Goal: Task Accomplishment & Management: Manage account settings

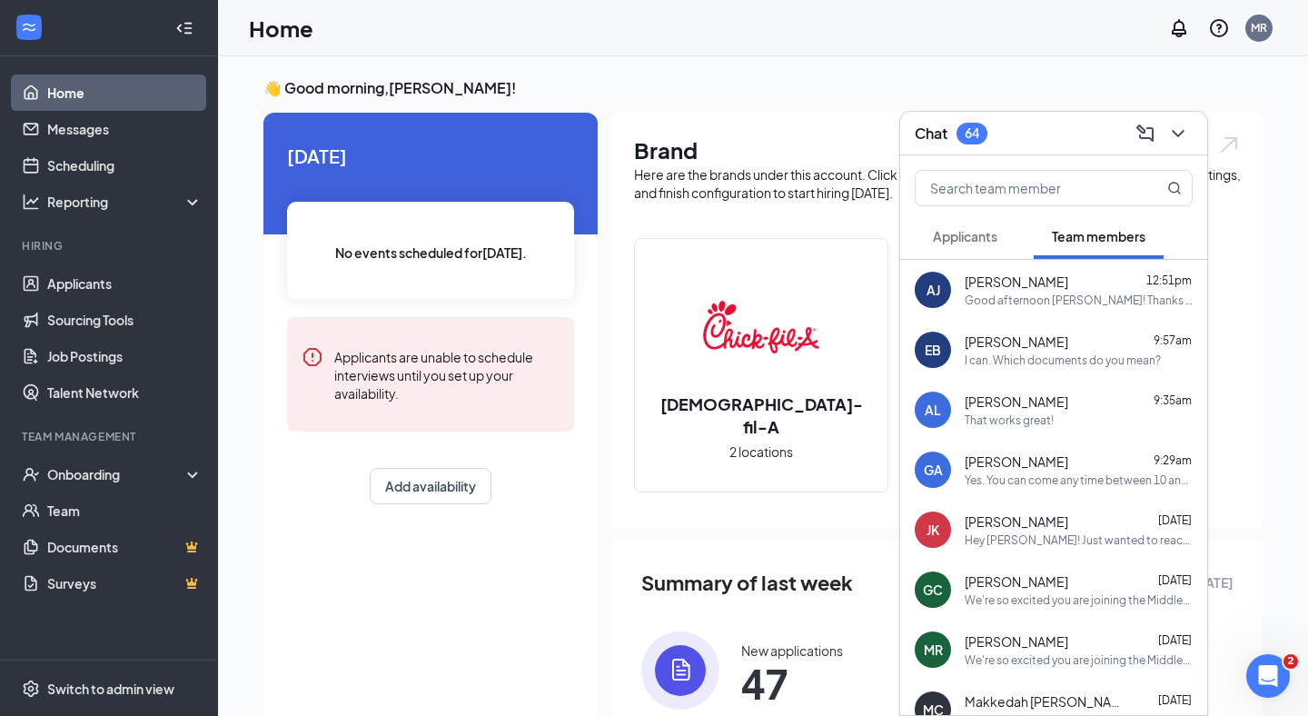
click at [950, 232] on span "Applicants" at bounding box center [965, 236] width 65 height 16
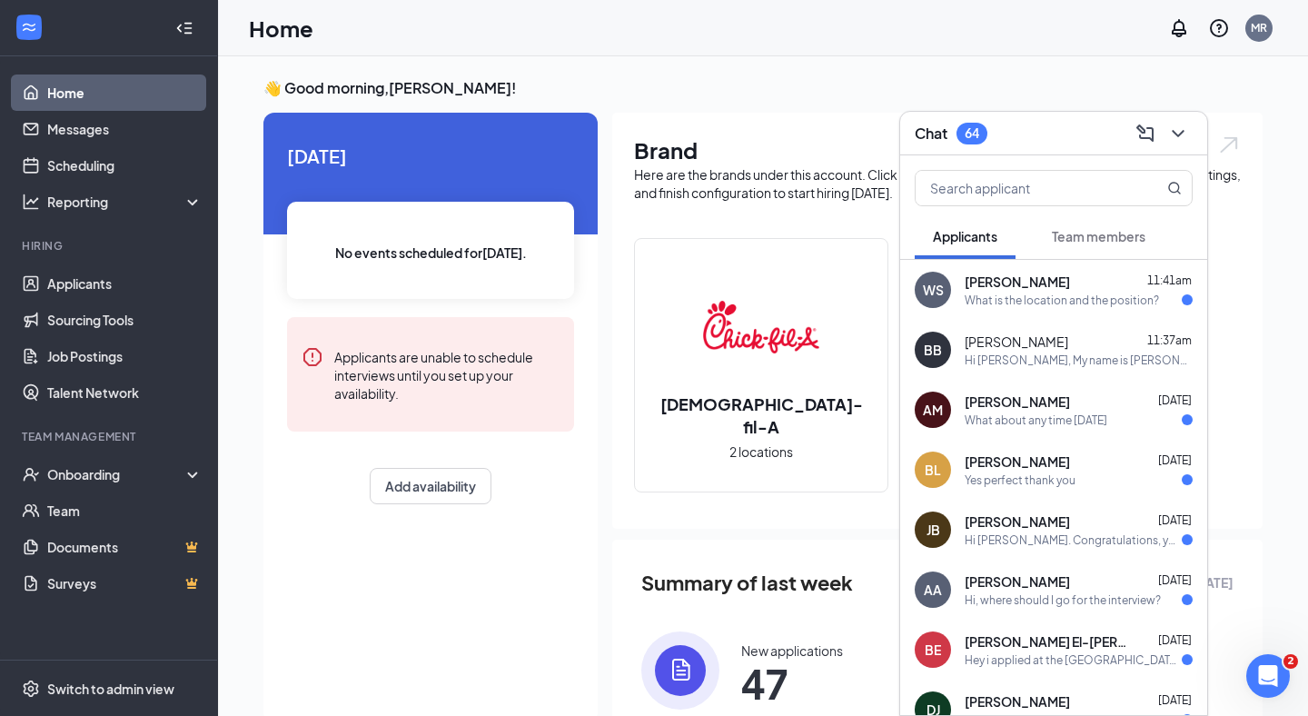
click at [1033, 281] on div "[PERSON_NAME] 11:41am" at bounding box center [1079, 282] width 228 height 18
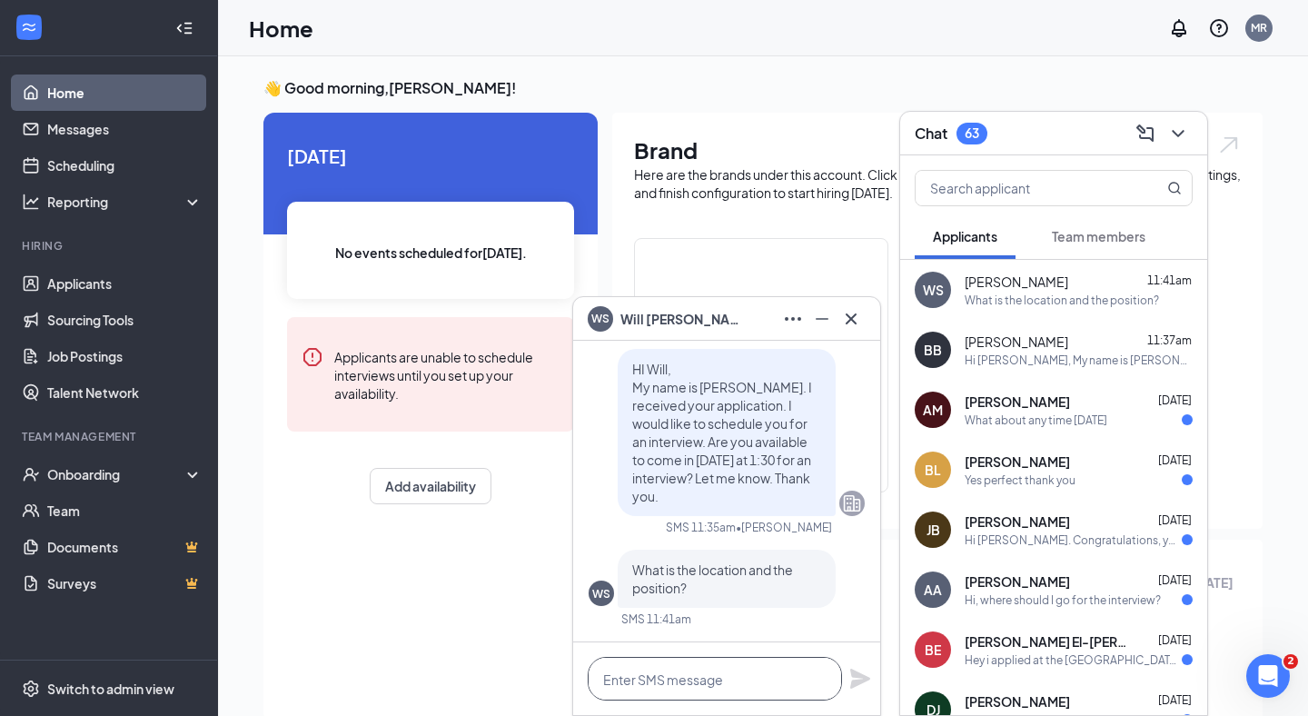
click at [646, 677] on textarea at bounding box center [715, 679] width 254 height 44
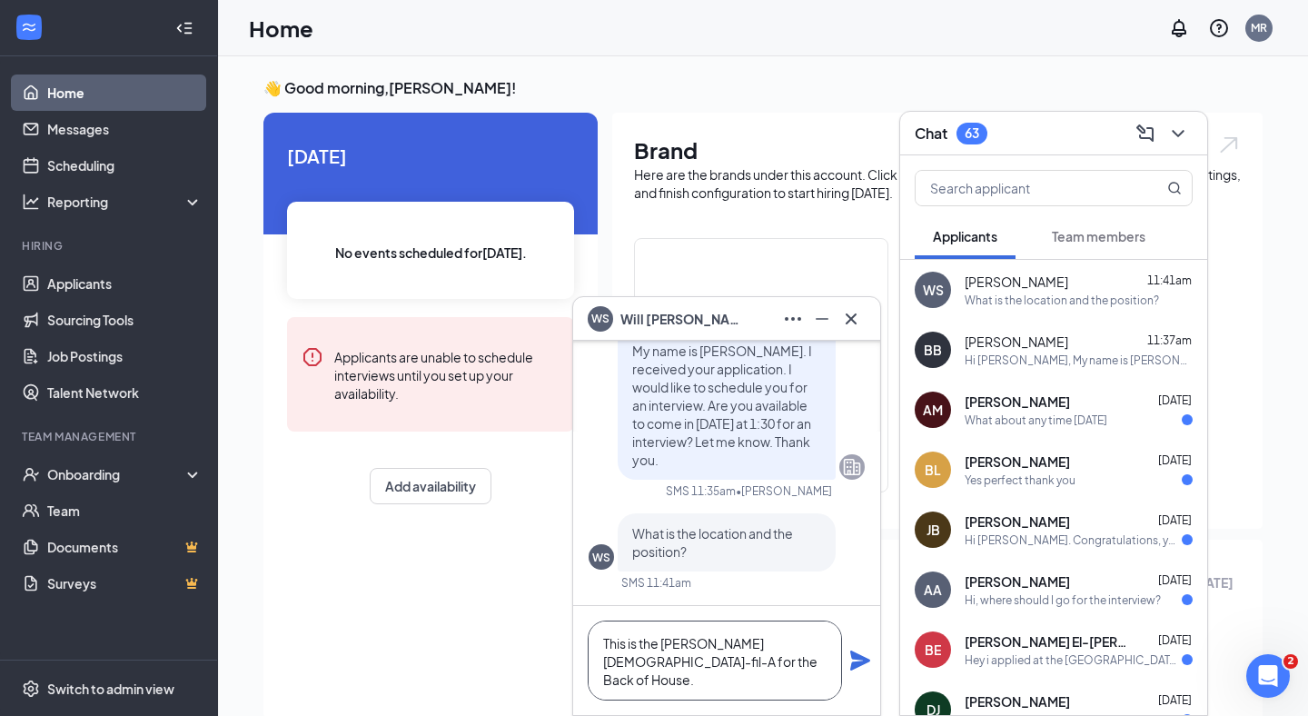
type textarea "This is the [PERSON_NAME] [DEMOGRAPHIC_DATA]-fil-A for the Back of House."
click at [865, 661] on icon "Plane" at bounding box center [860, 661] width 20 height 20
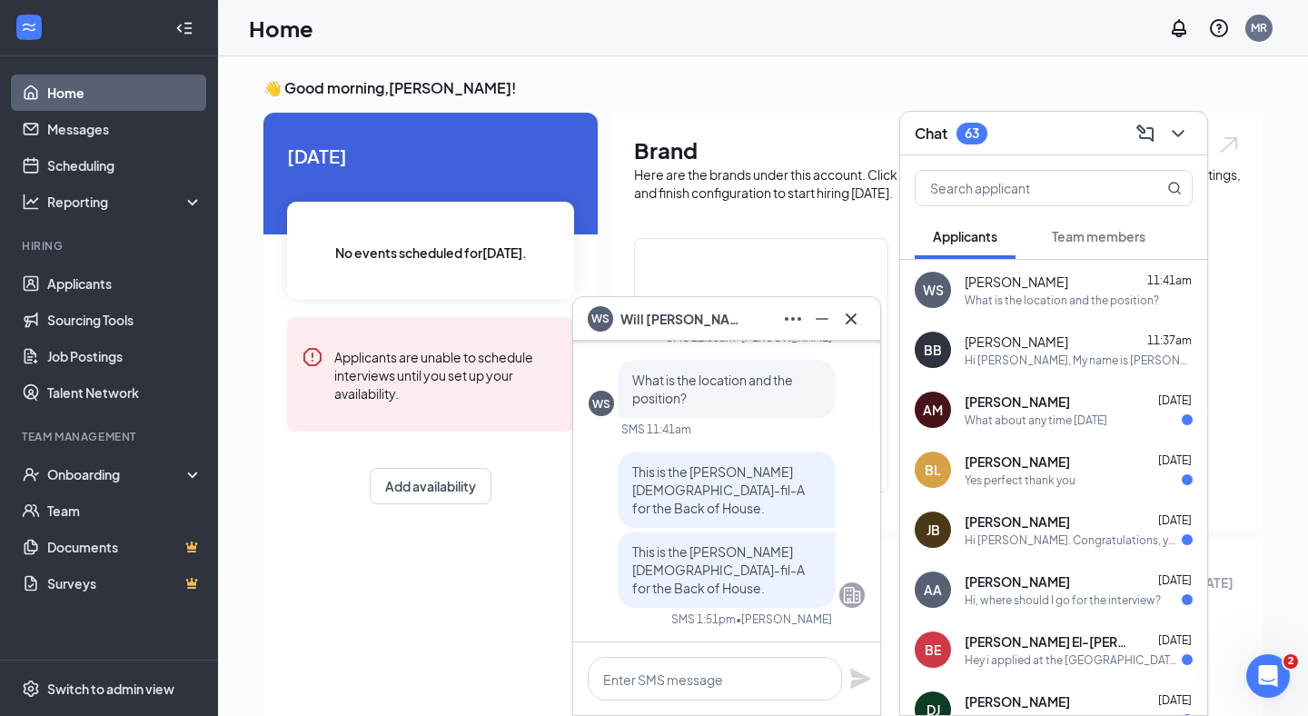
click at [1018, 470] on span "[PERSON_NAME]" at bounding box center [1017, 461] width 105 height 18
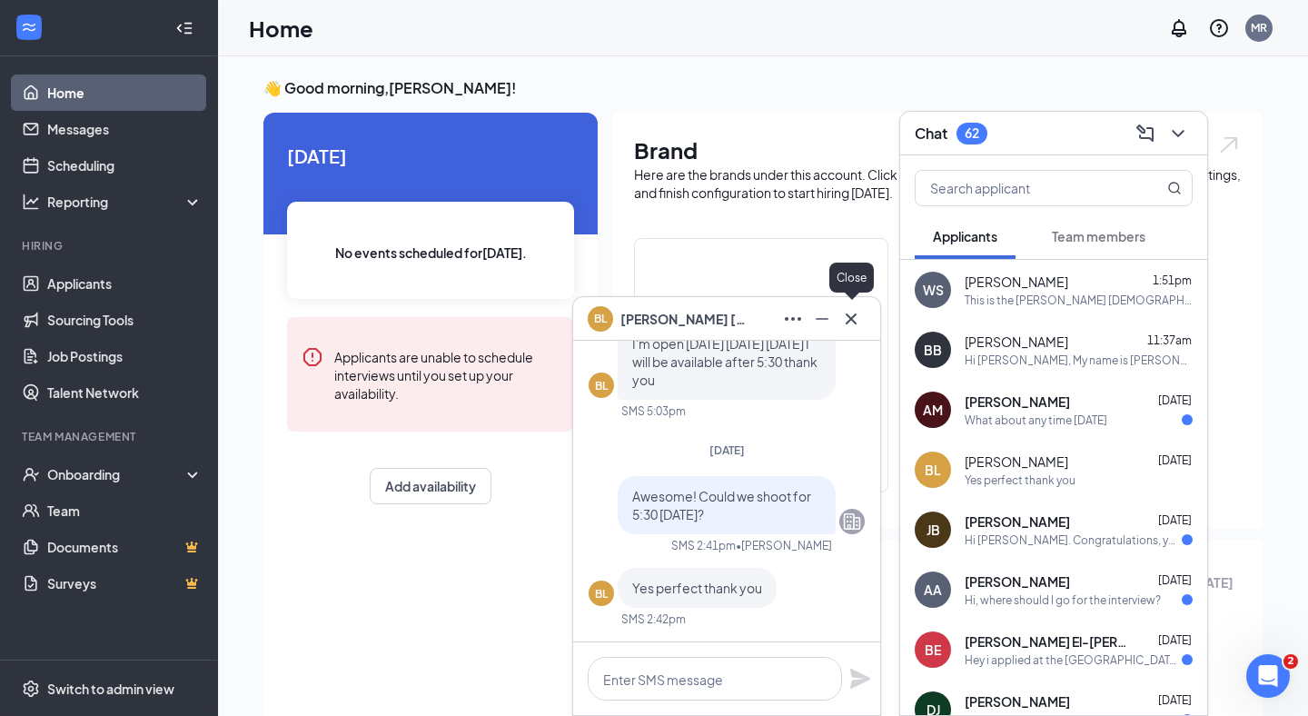
click at [849, 316] on icon "Cross" at bounding box center [851, 318] width 11 height 11
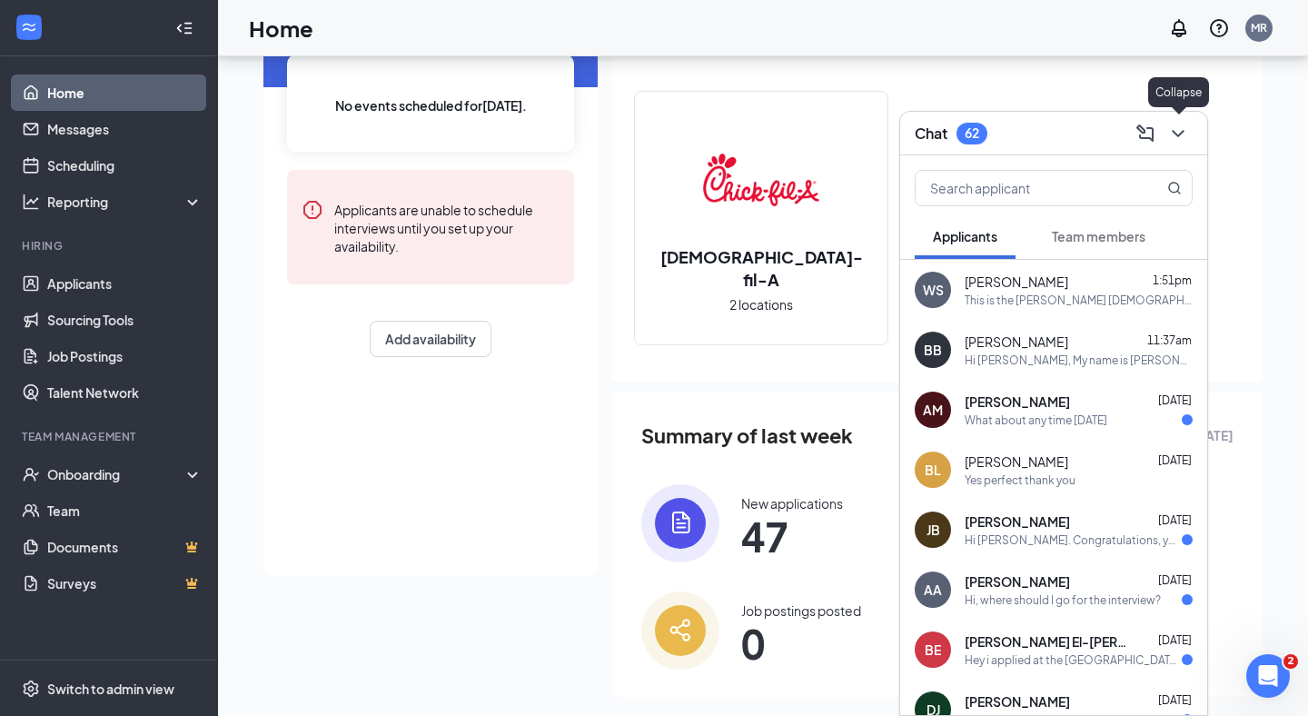
click at [1181, 135] on icon "ChevronDown" at bounding box center [1179, 134] width 22 height 22
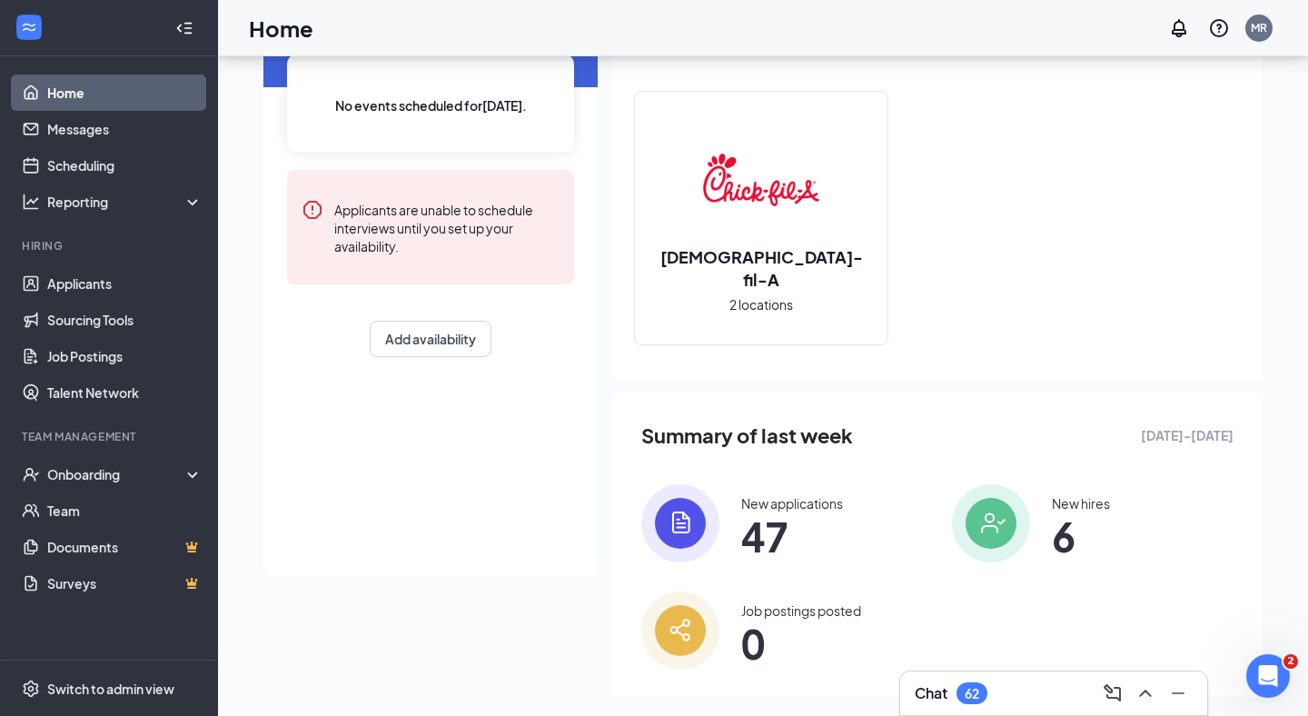
click at [759, 204] on img at bounding box center [761, 180] width 116 height 116
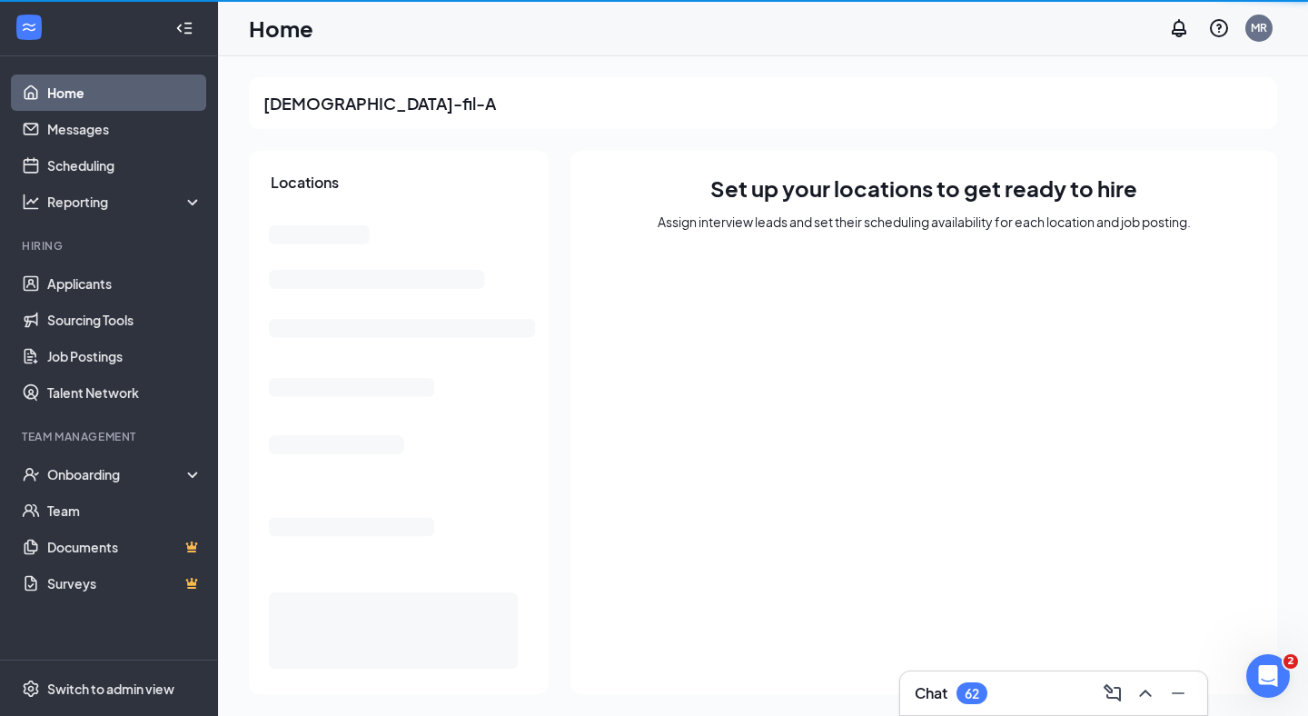
scroll to position [1, 0]
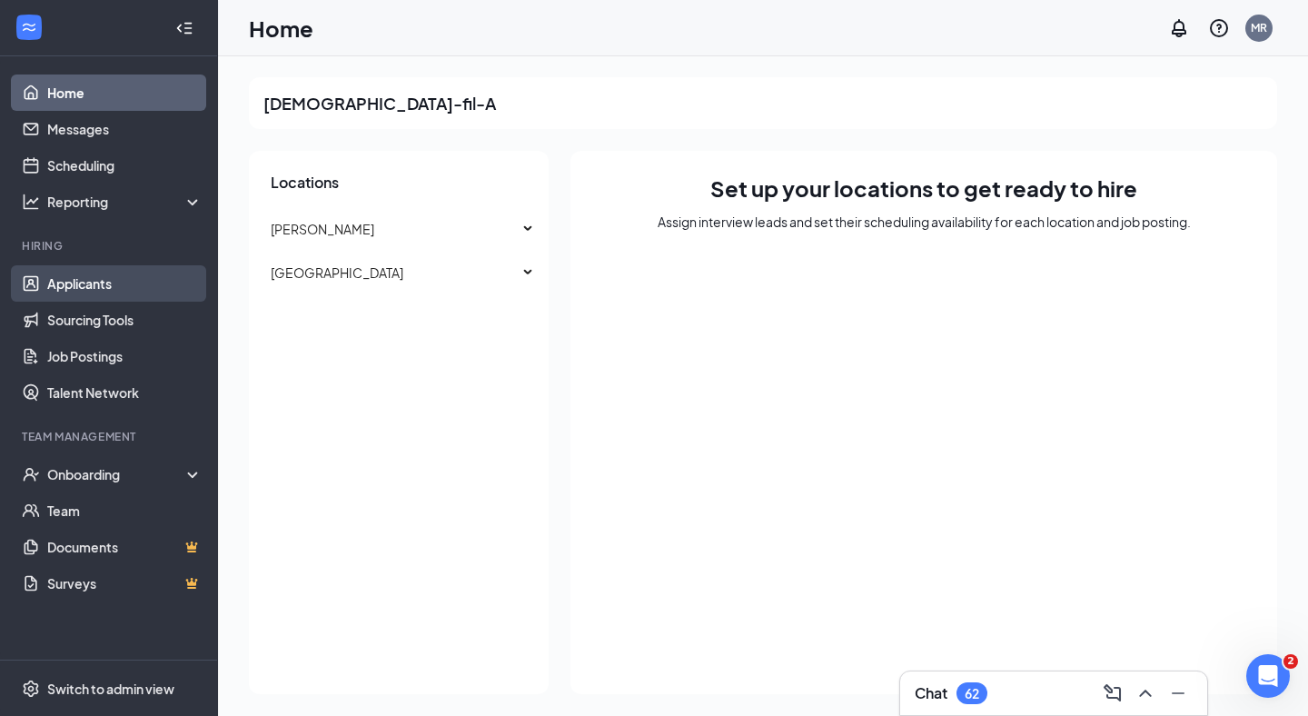
click at [83, 265] on ul "Applicants Sourcing Tools Job Postings Talent Network" at bounding box center [108, 337] width 217 height 145
click at [83, 269] on link "Applicants" at bounding box center [124, 283] width 155 height 36
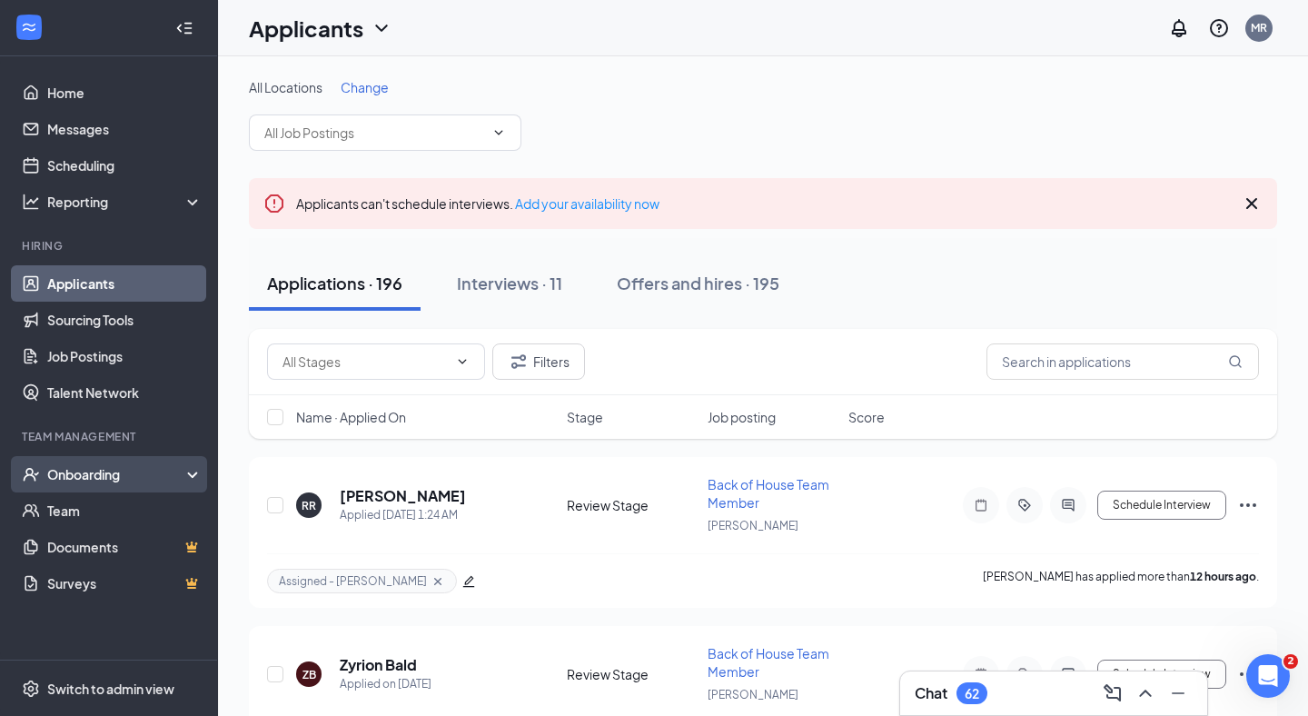
click at [85, 461] on div "Onboarding" at bounding box center [109, 474] width 218 height 36
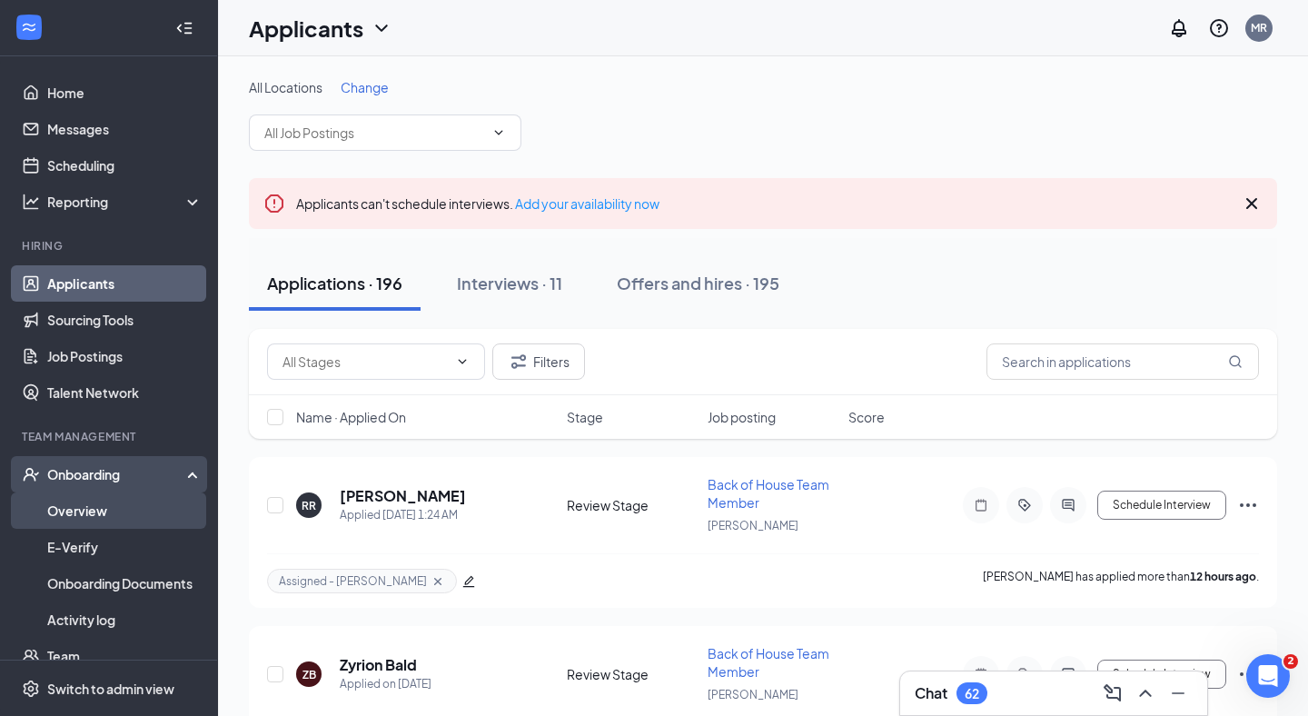
click at [128, 522] on link "Overview" at bounding box center [124, 510] width 155 height 36
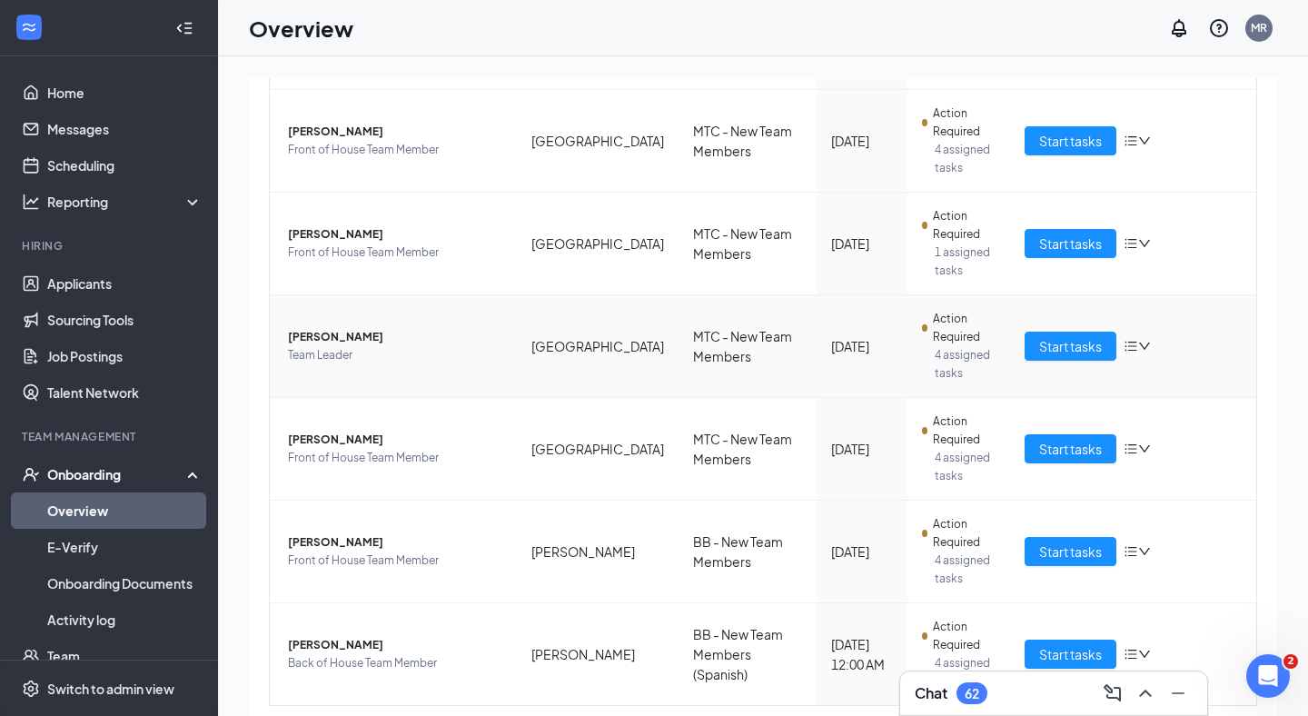
scroll to position [664, 0]
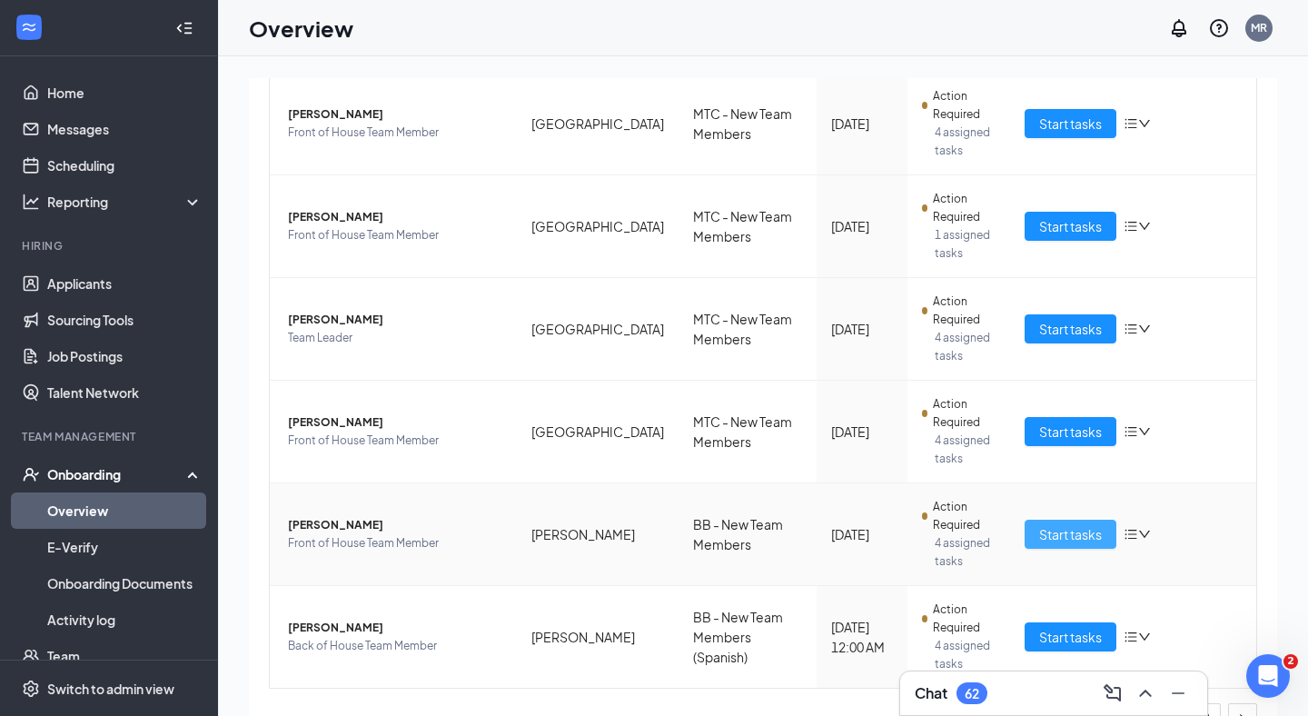
click at [1095, 533] on span "Start tasks" at bounding box center [1070, 534] width 63 height 20
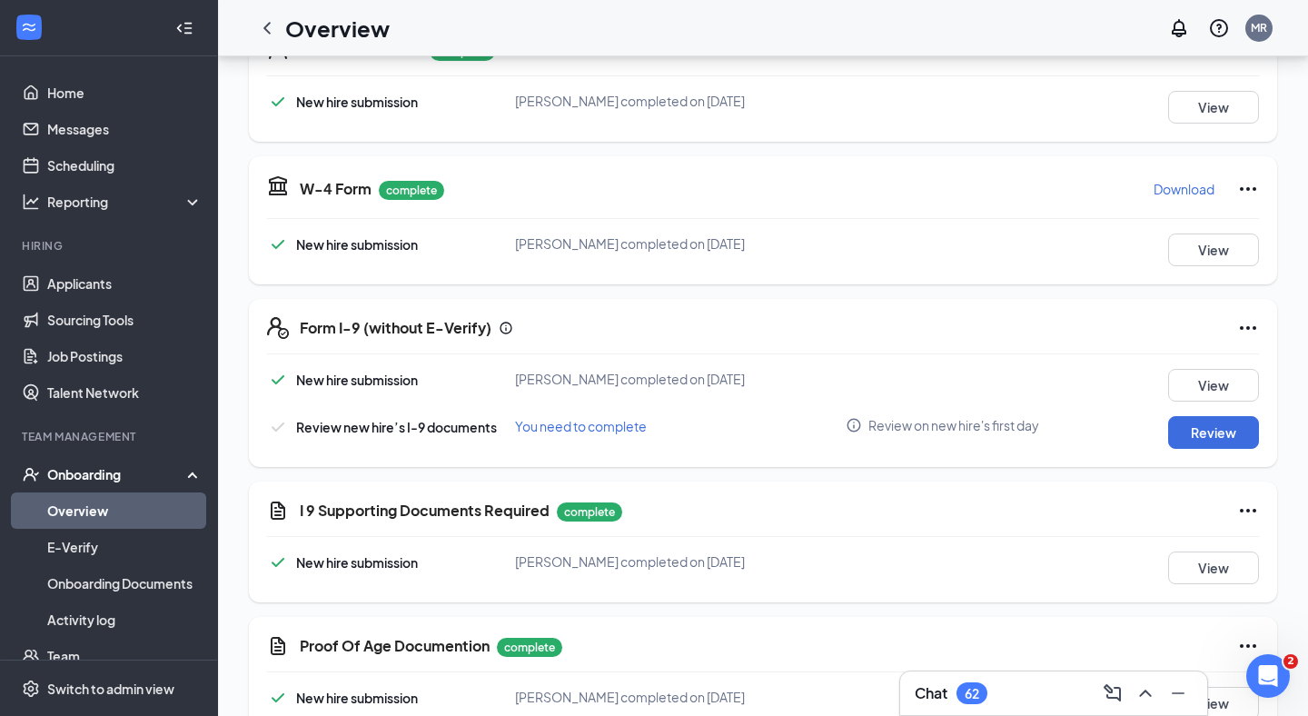
scroll to position [320, 0]
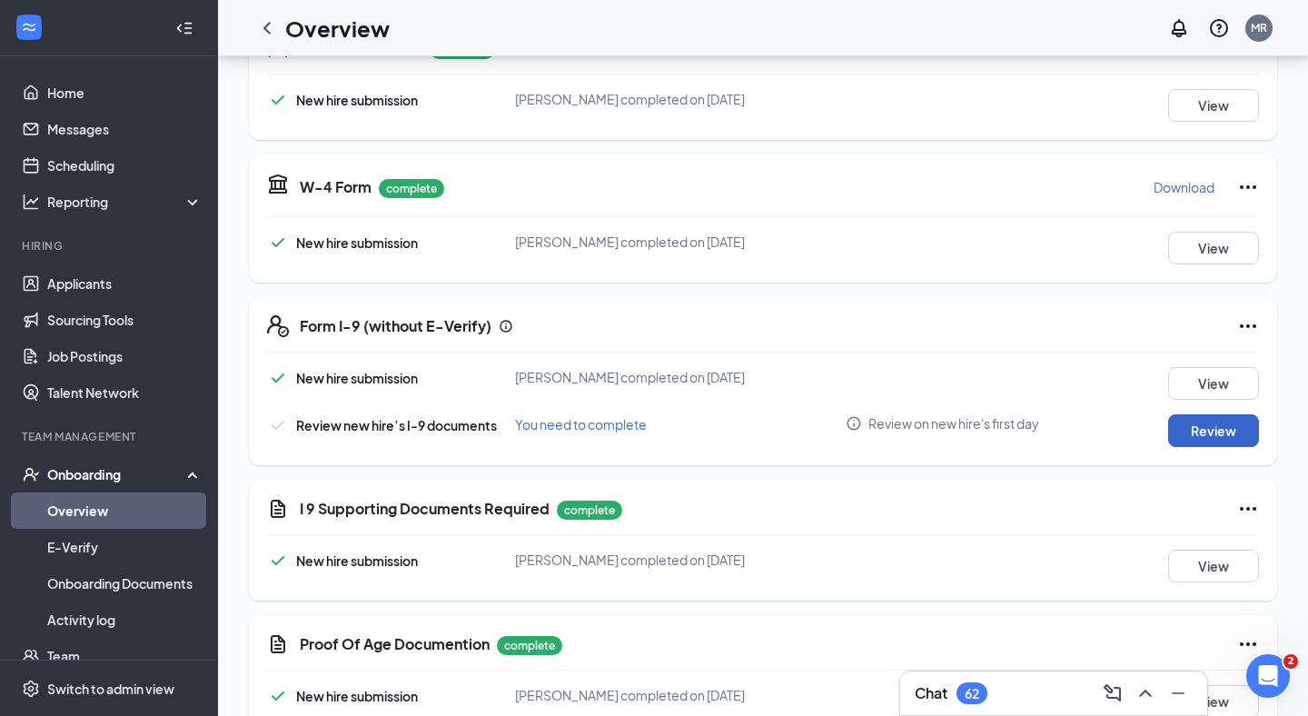
click at [1220, 429] on button "Review" at bounding box center [1214, 430] width 91 height 33
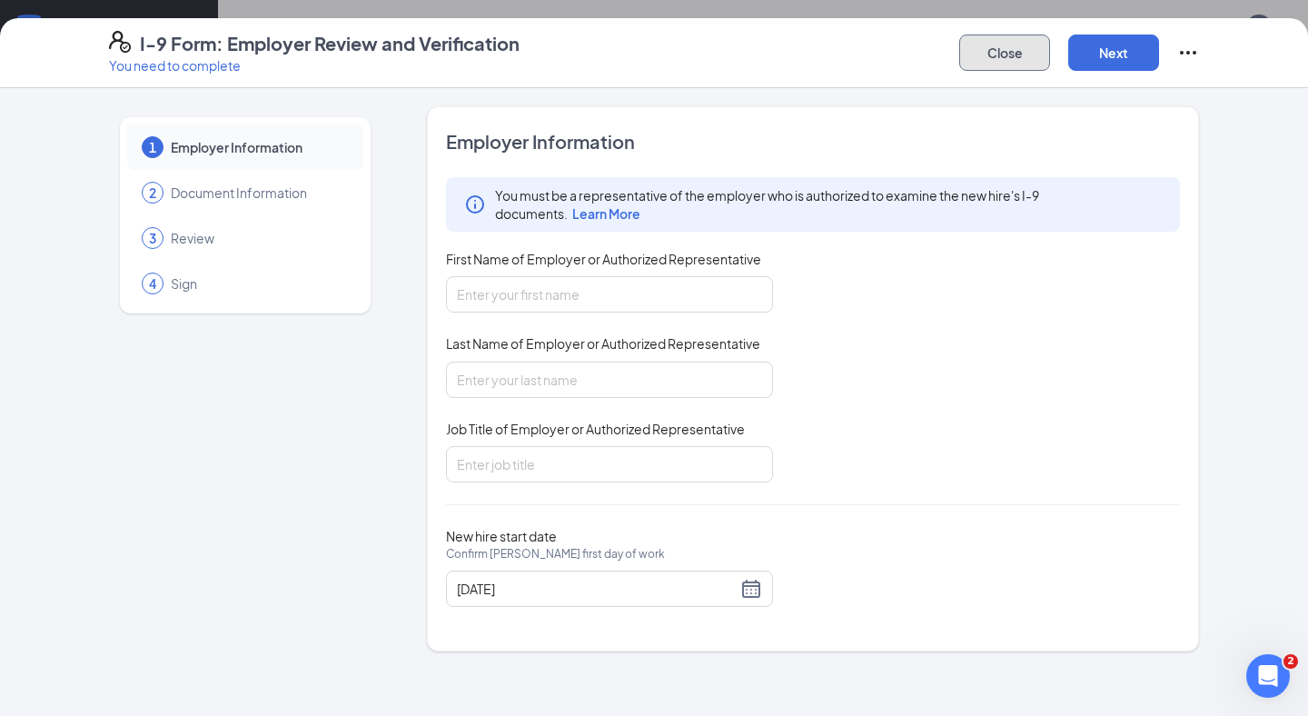
click at [997, 50] on button "Close" at bounding box center [1005, 53] width 91 height 36
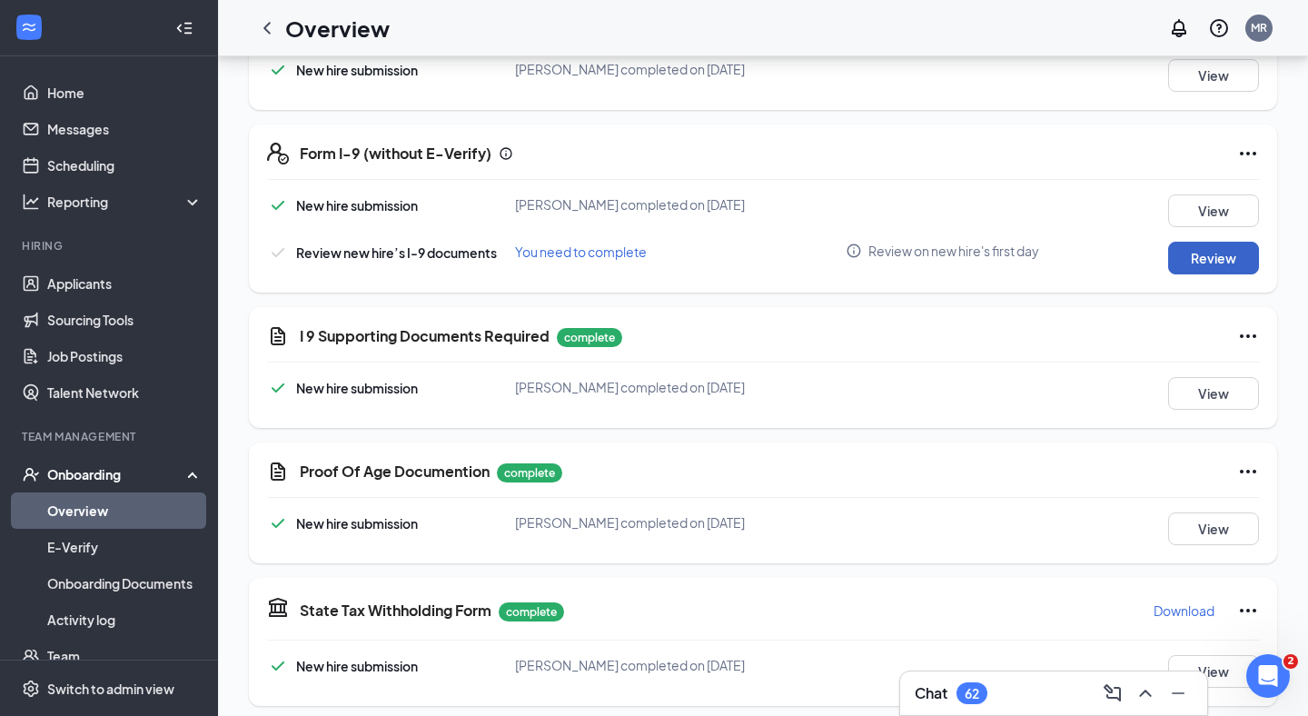
scroll to position [496, 0]
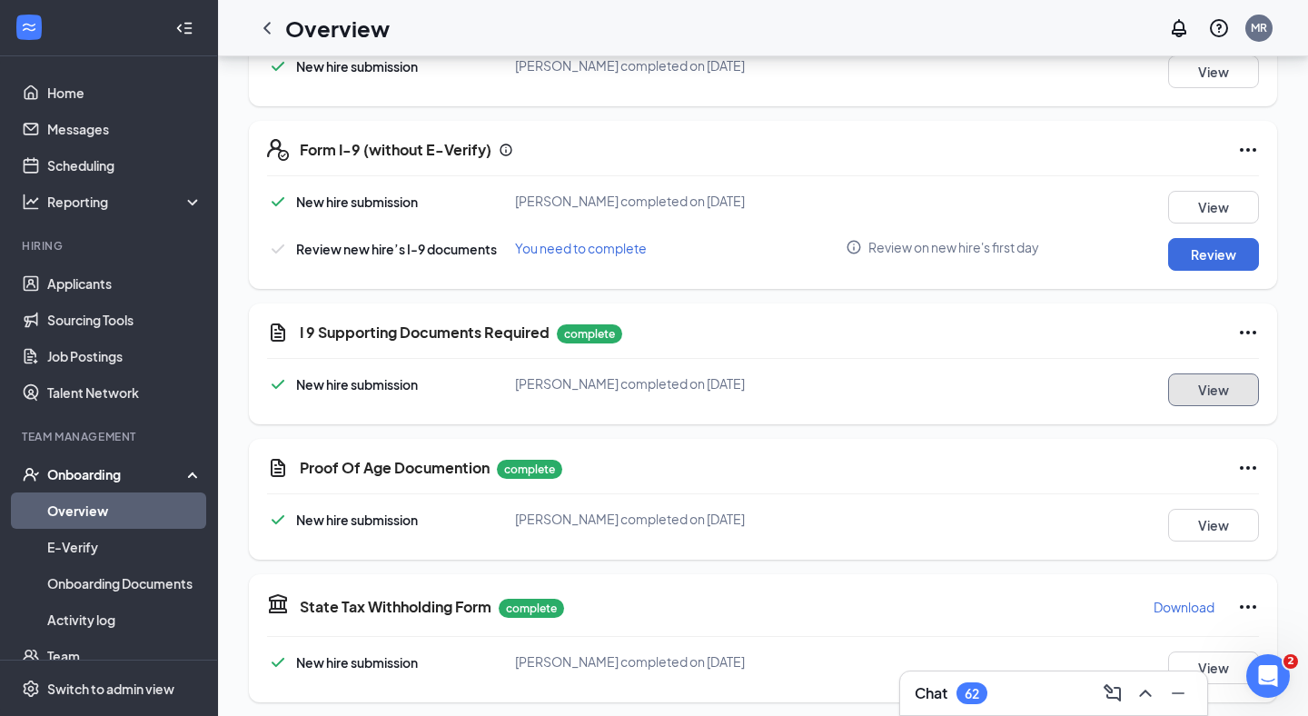
click at [1221, 384] on button "View" at bounding box center [1214, 389] width 91 height 33
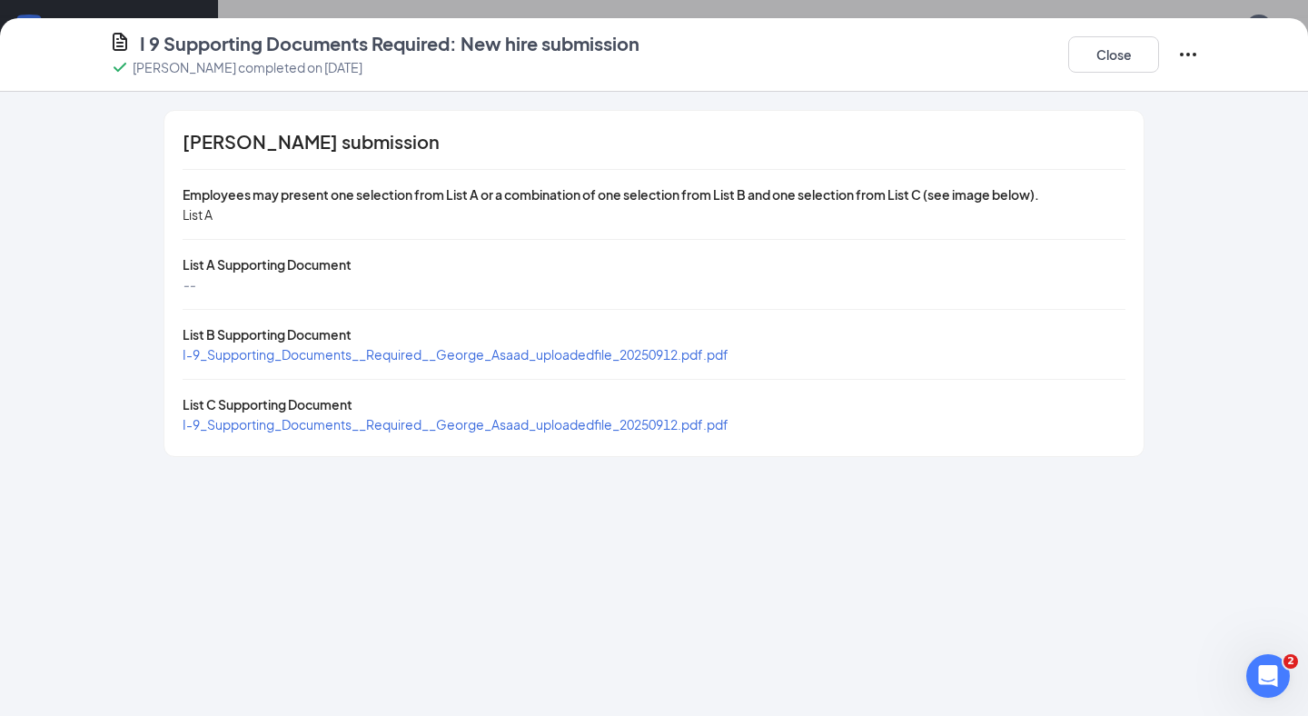
click at [641, 358] on span "I-9_Supporting_Documents__Required__George_Asaad_uploadedfile_20250912.pdf.pdf" at bounding box center [456, 354] width 546 height 16
click at [399, 426] on span "I-9_Supporting_Documents__Required__George_Asaad_uploadedfile_20250912.pdf.pdf" at bounding box center [456, 424] width 546 height 16
click at [1105, 61] on button "Close" at bounding box center [1114, 54] width 91 height 36
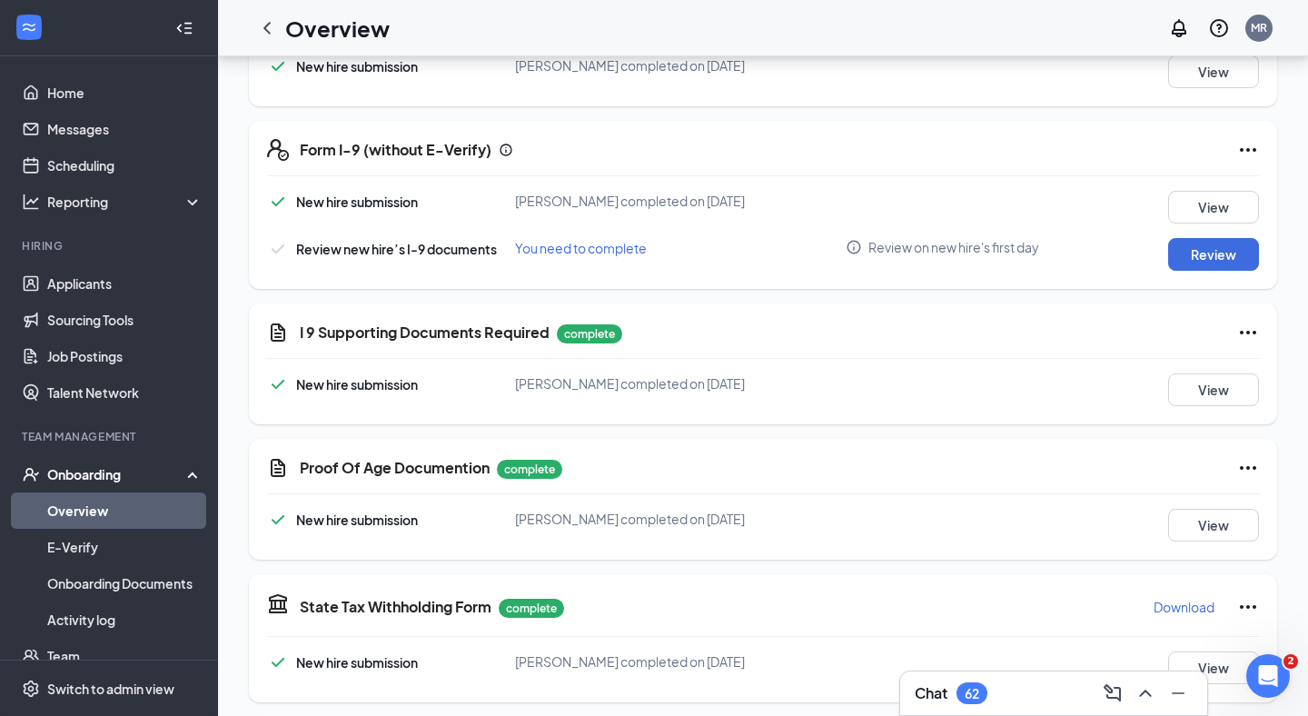
click at [927, 694] on h3 "Chat" at bounding box center [931, 693] width 33 height 20
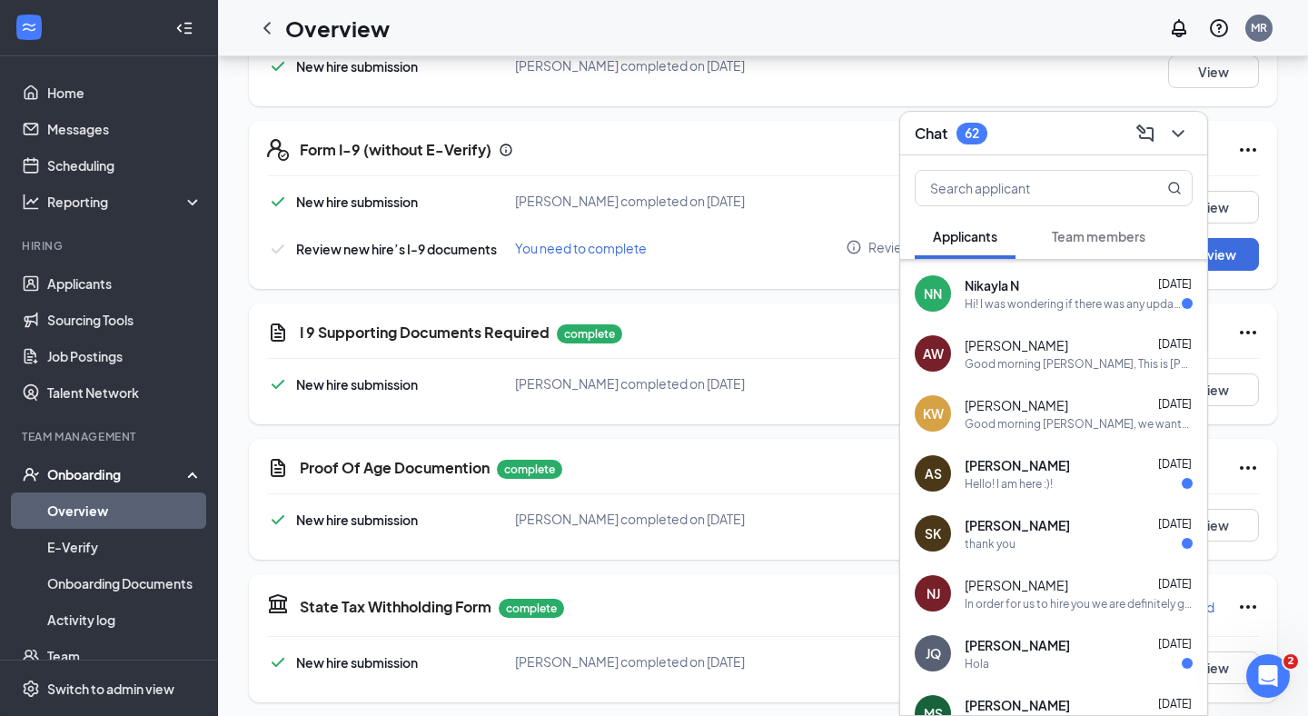
scroll to position [479, 0]
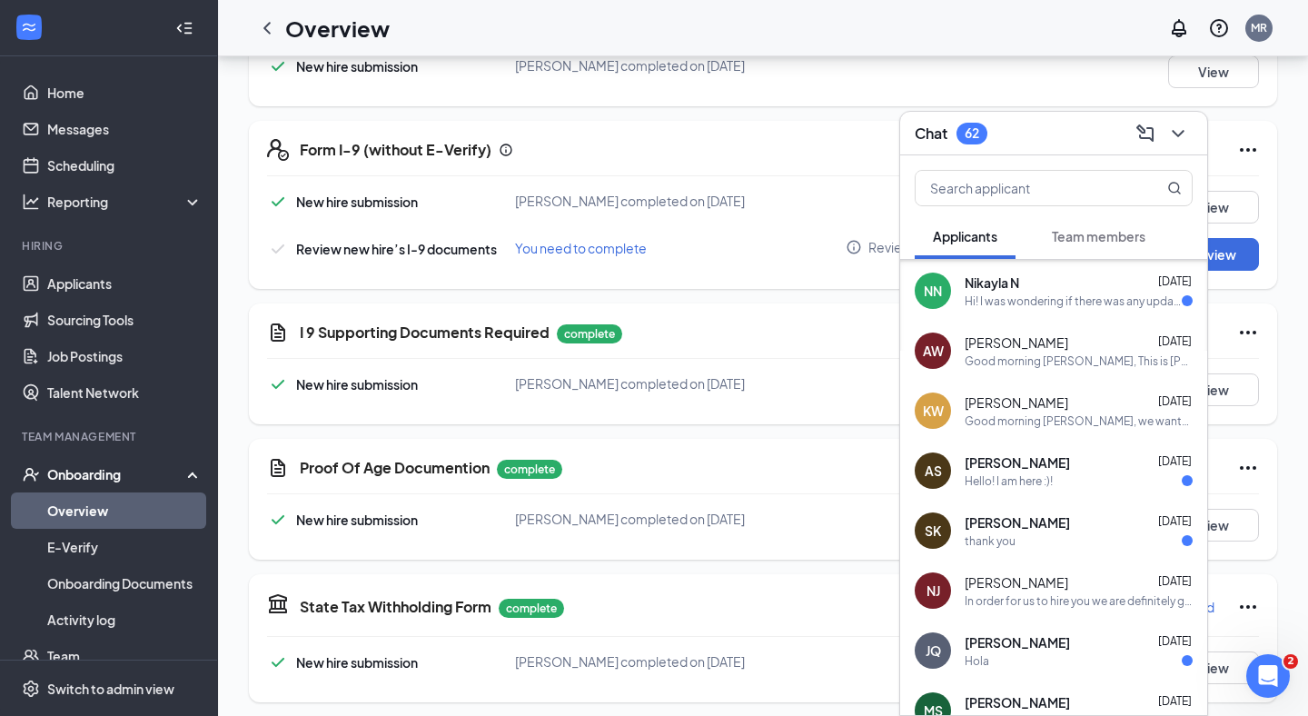
click at [1086, 251] on button "Team members" at bounding box center [1099, 236] width 130 height 45
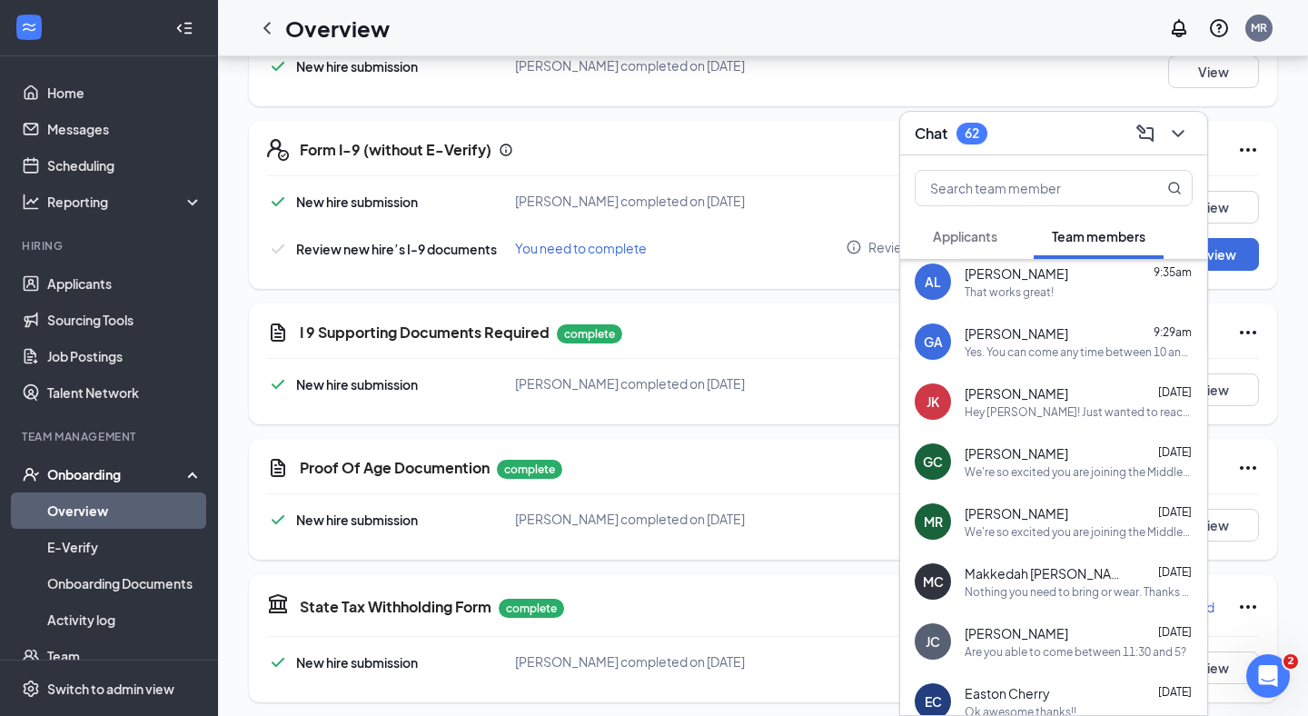
scroll to position [0, 0]
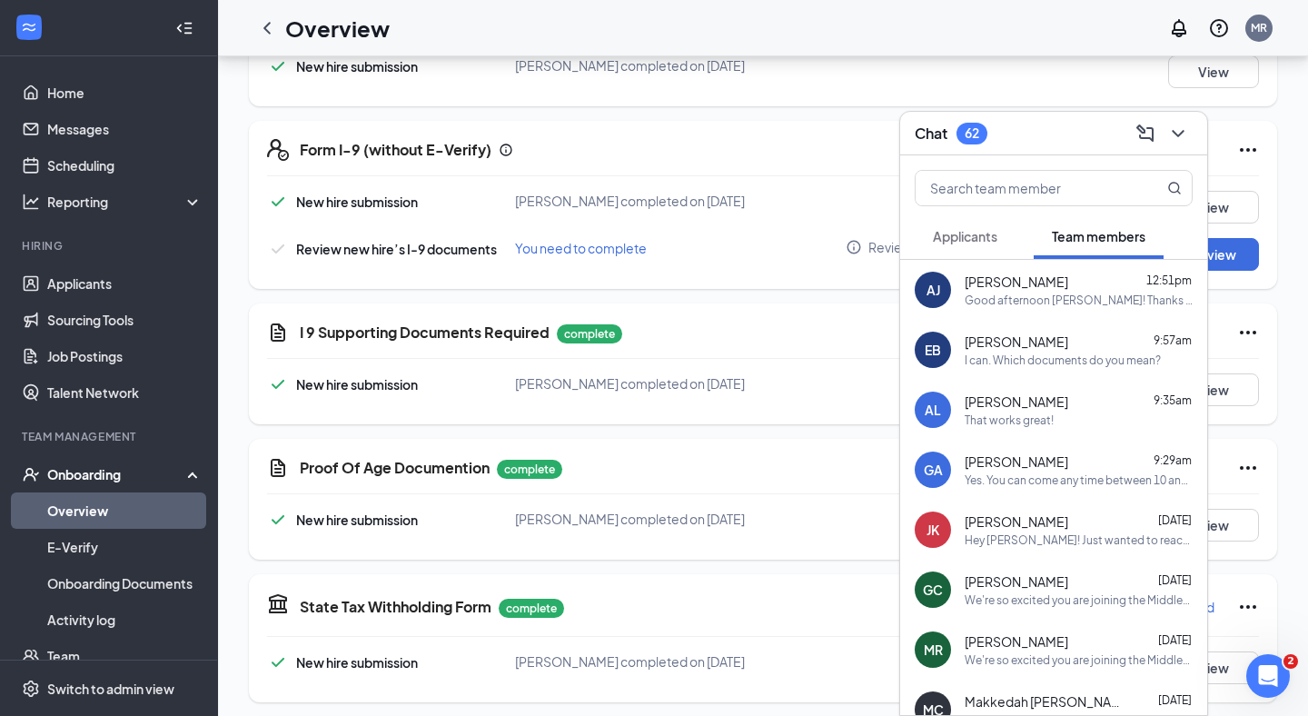
click at [971, 243] on span "Applicants" at bounding box center [965, 236] width 65 height 16
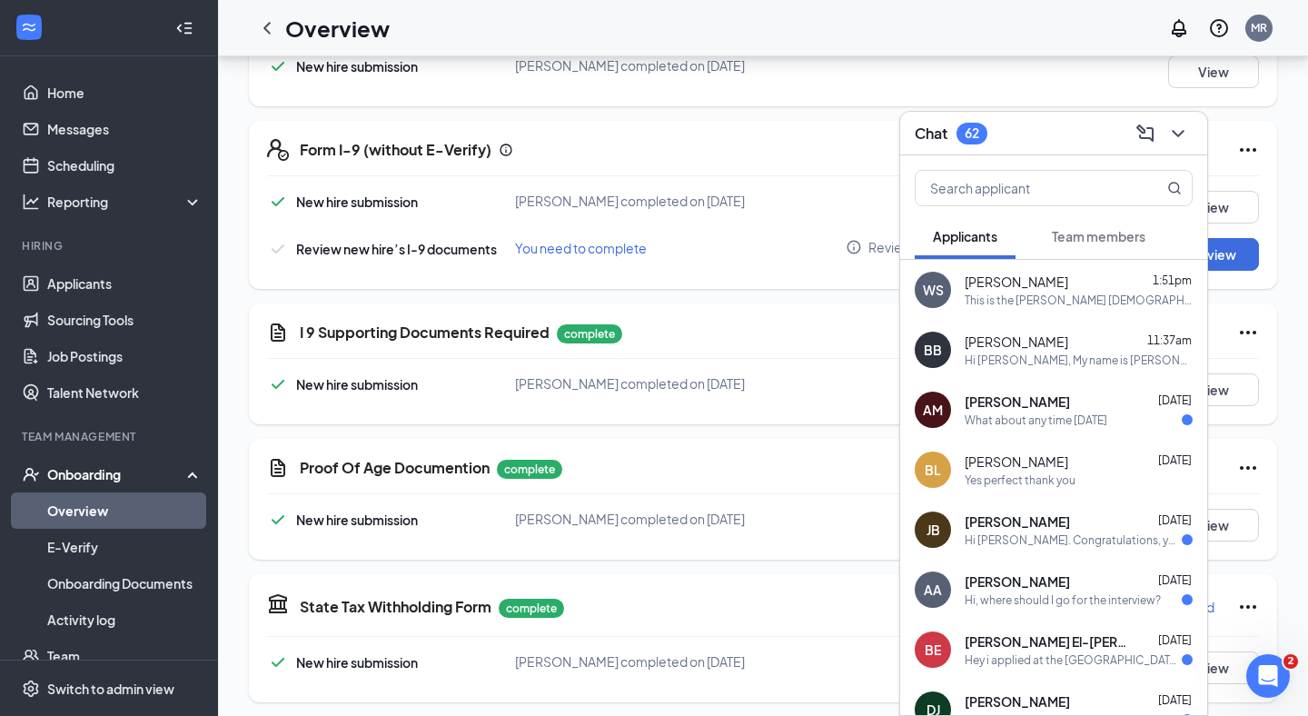
click at [114, 512] on link "Overview" at bounding box center [124, 510] width 155 height 36
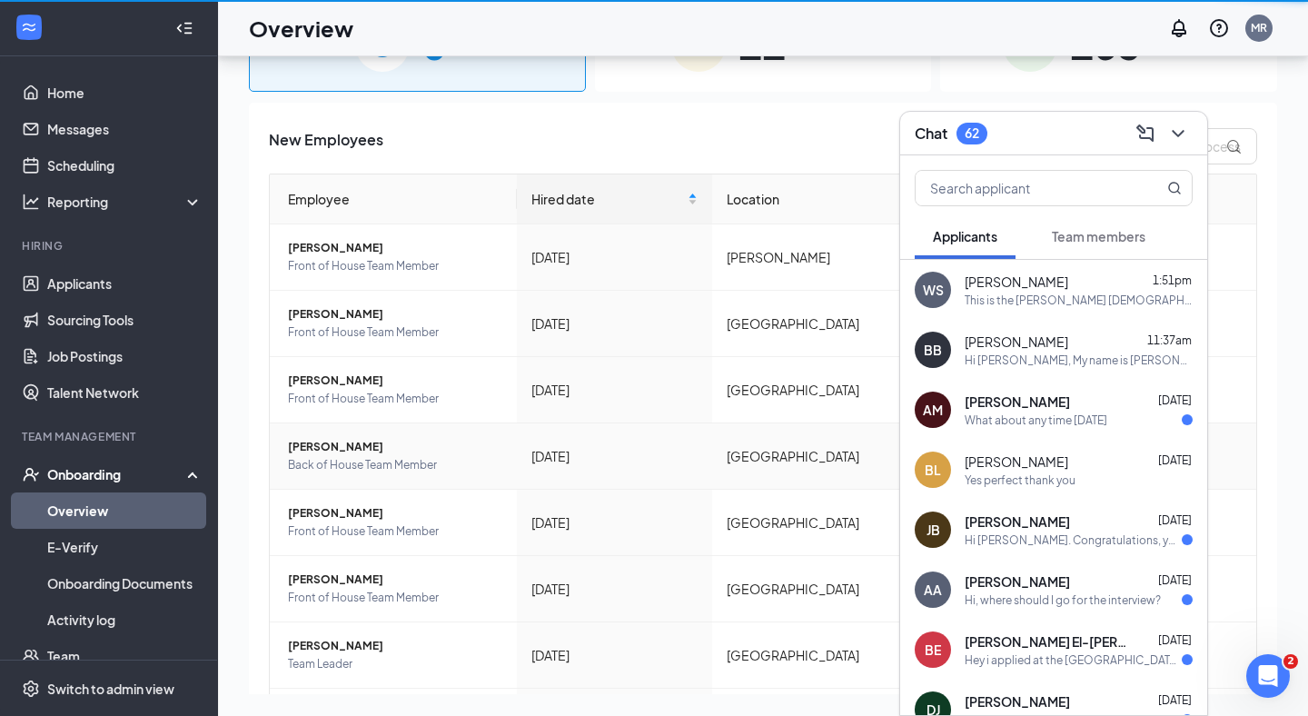
scroll to position [82, 0]
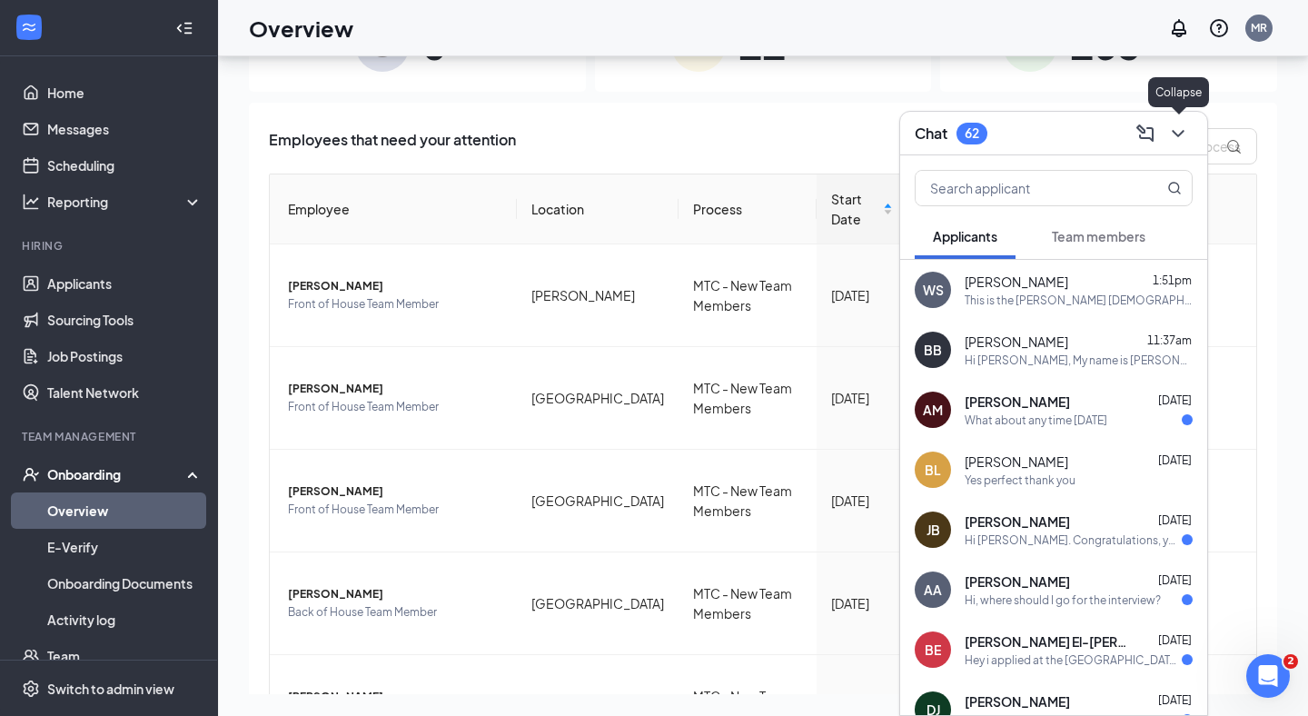
click at [1186, 137] on icon "ChevronDown" at bounding box center [1179, 134] width 22 height 22
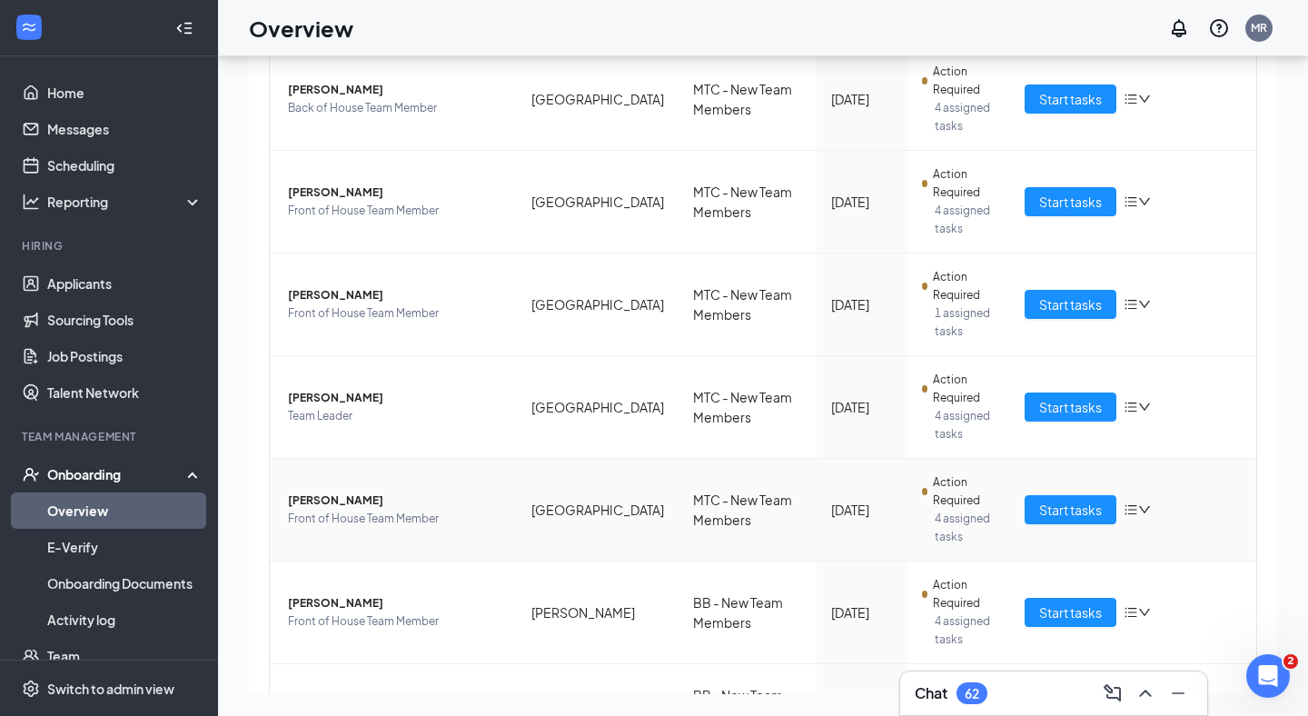
scroll to position [700, 0]
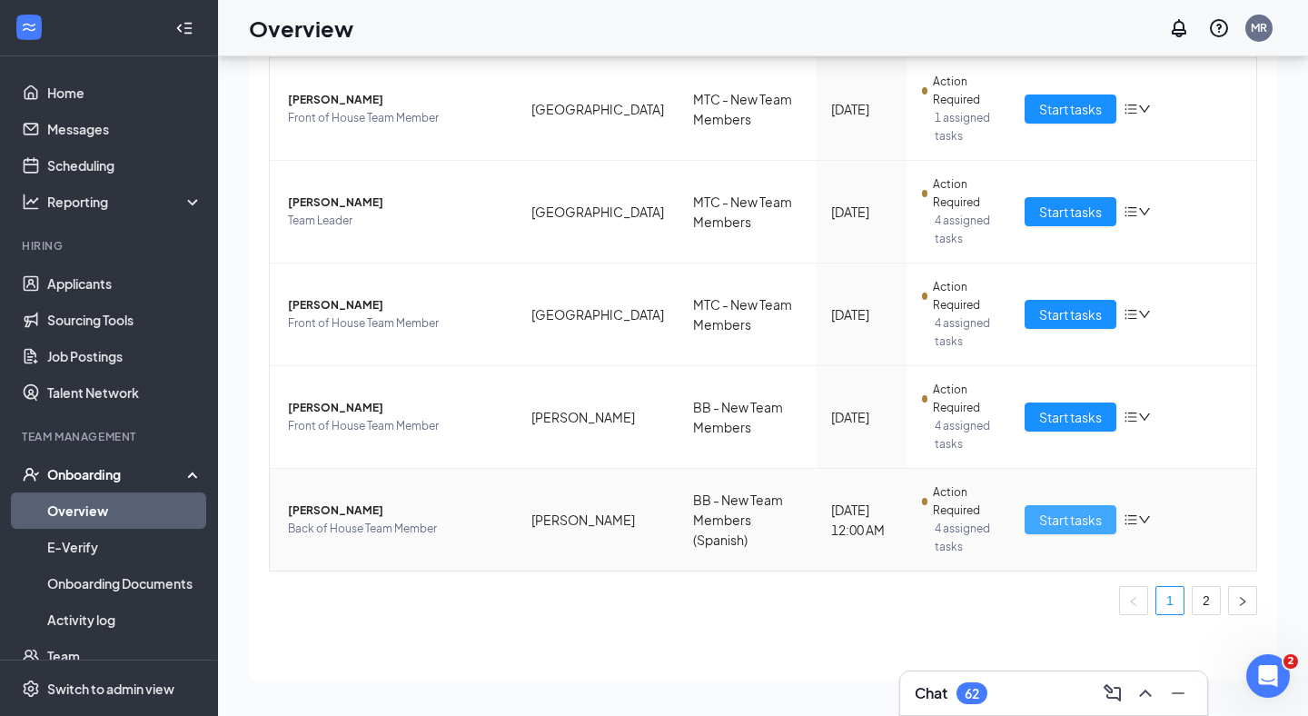
click at [1090, 516] on span "Start tasks" at bounding box center [1070, 520] width 63 height 20
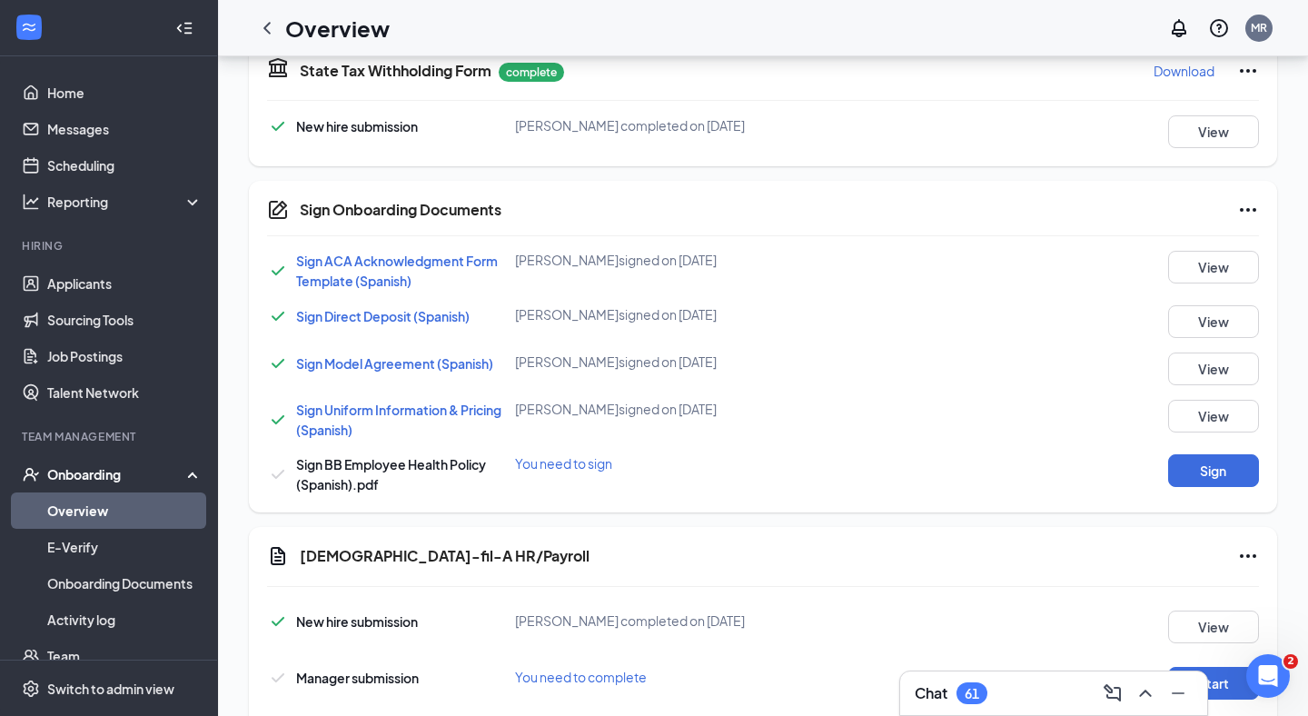
scroll to position [1033, 0]
click at [1235, 416] on button "View" at bounding box center [1214, 415] width 91 height 33
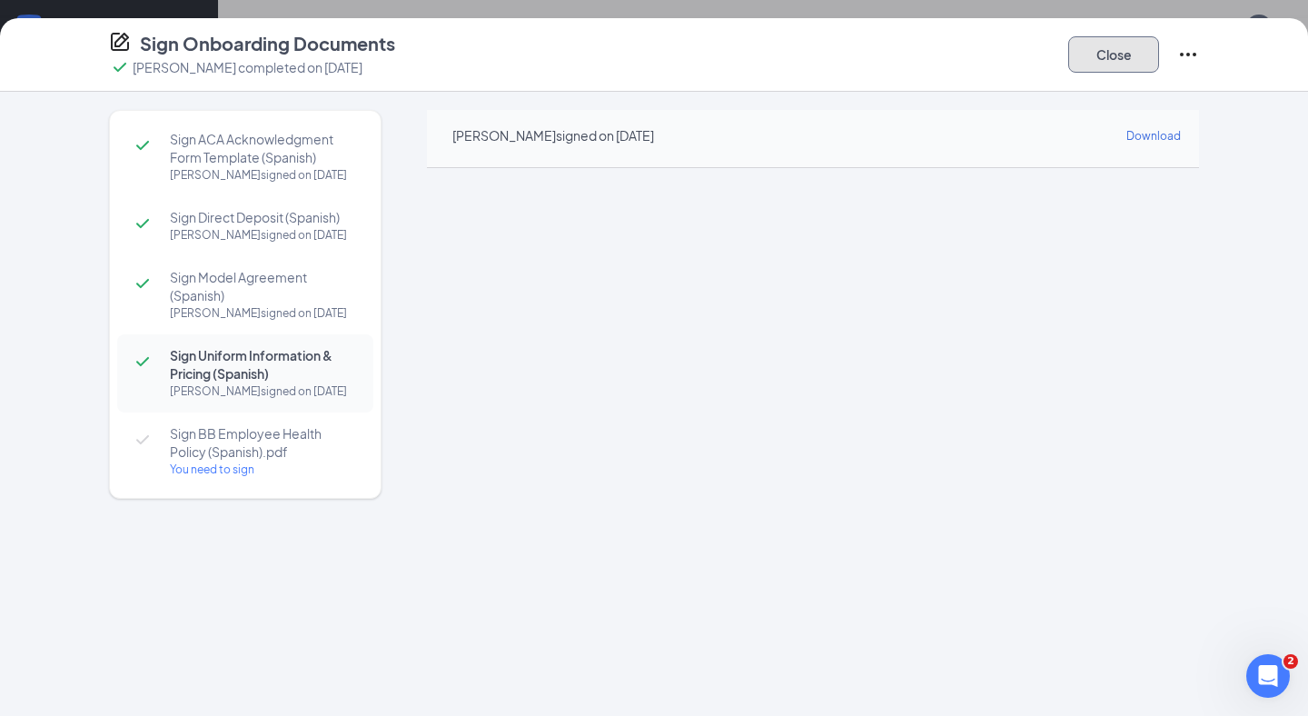
click at [1113, 57] on button "Close" at bounding box center [1114, 54] width 91 height 36
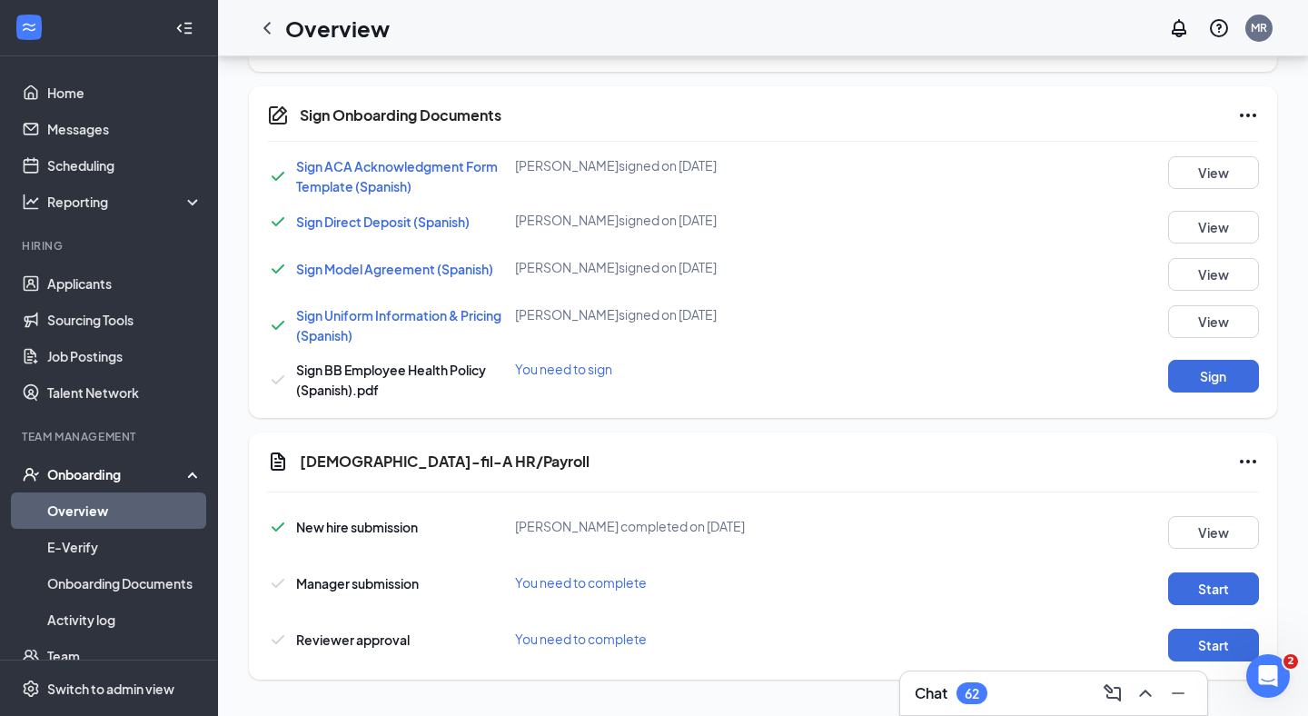
scroll to position [0, 0]
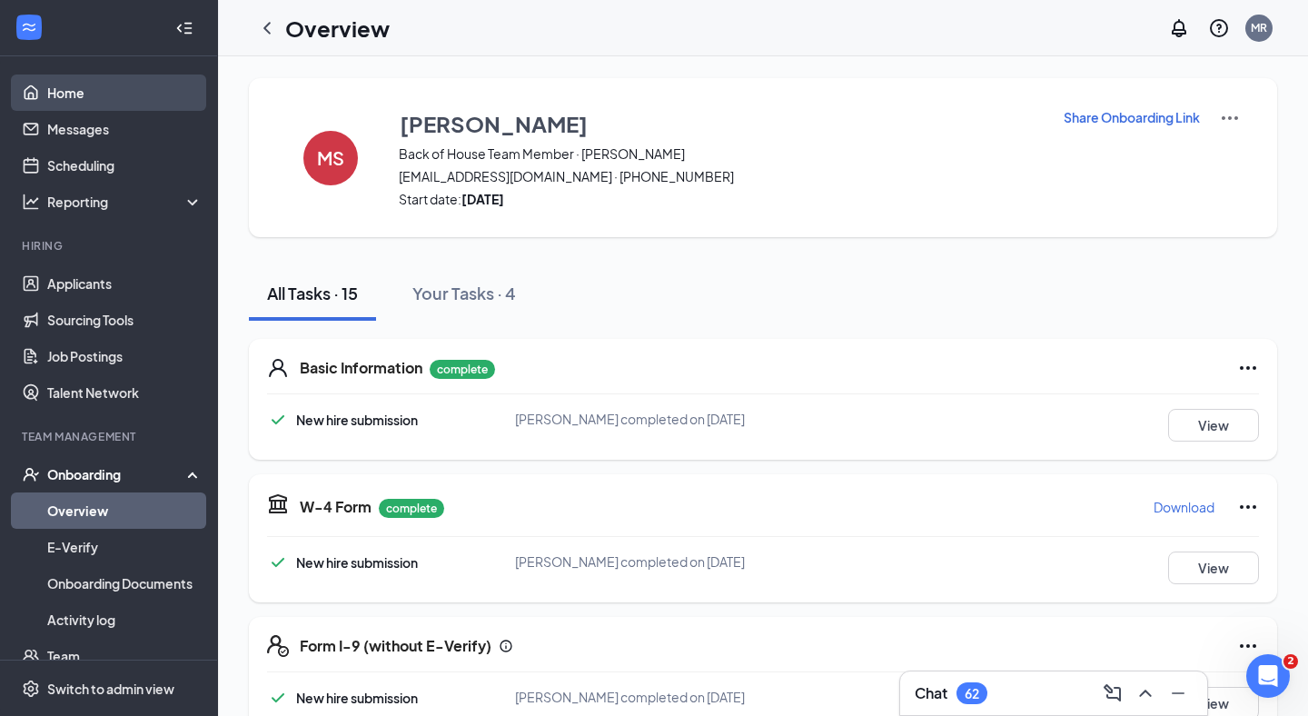
click at [60, 94] on link "Home" at bounding box center [124, 93] width 155 height 36
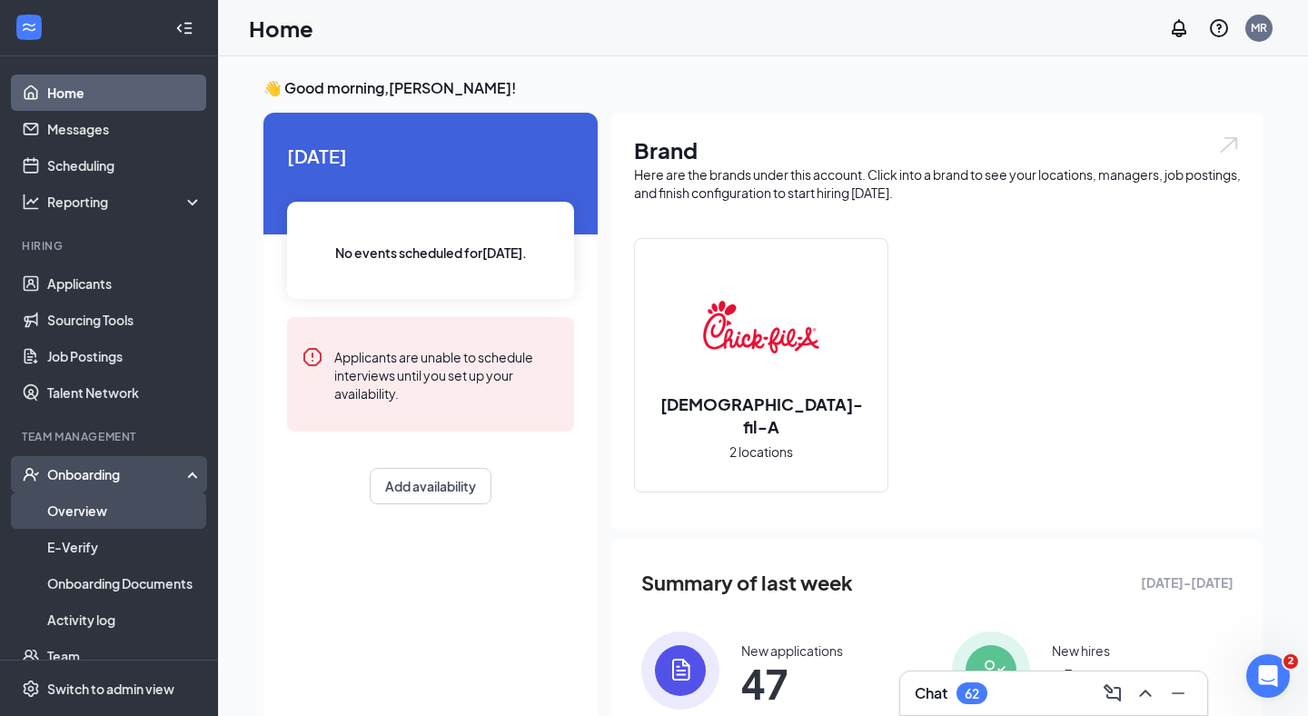
click at [85, 509] on link "Overview" at bounding box center [124, 510] width 155 height 36
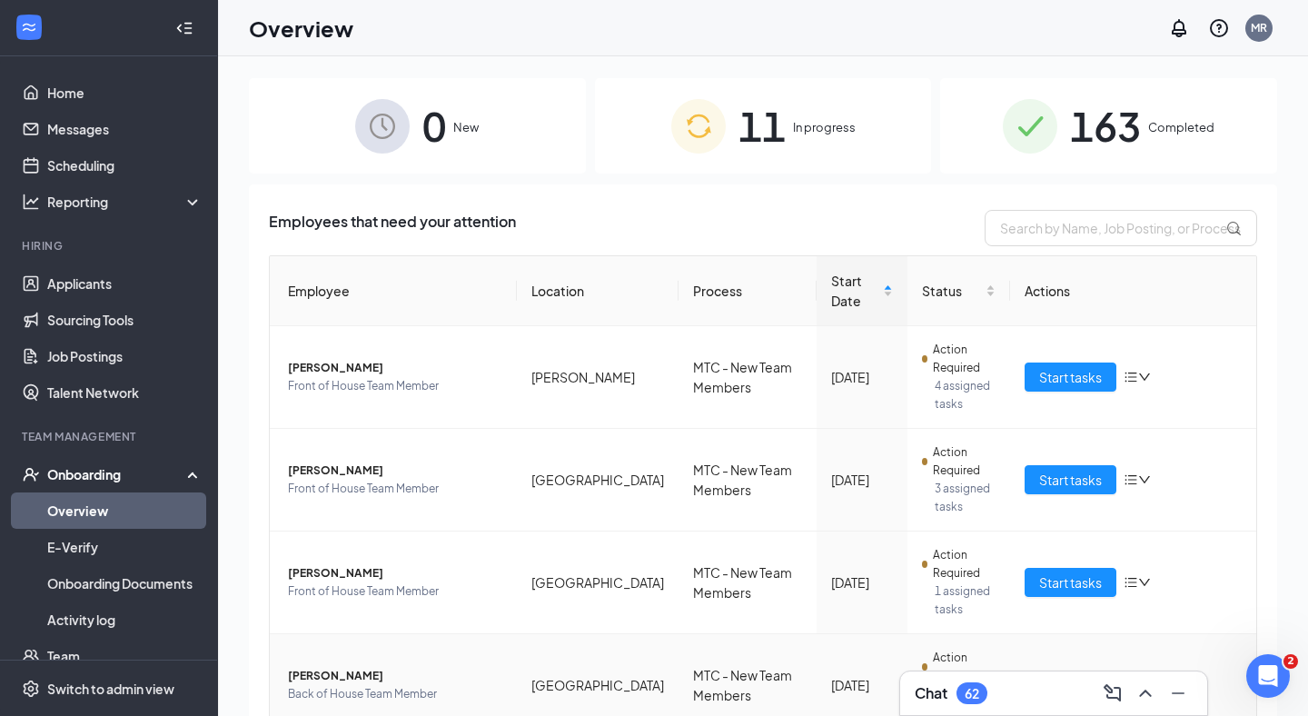
click at [96, 517] on link "Overview" at bounding box center [124, 510] width 155 height 36
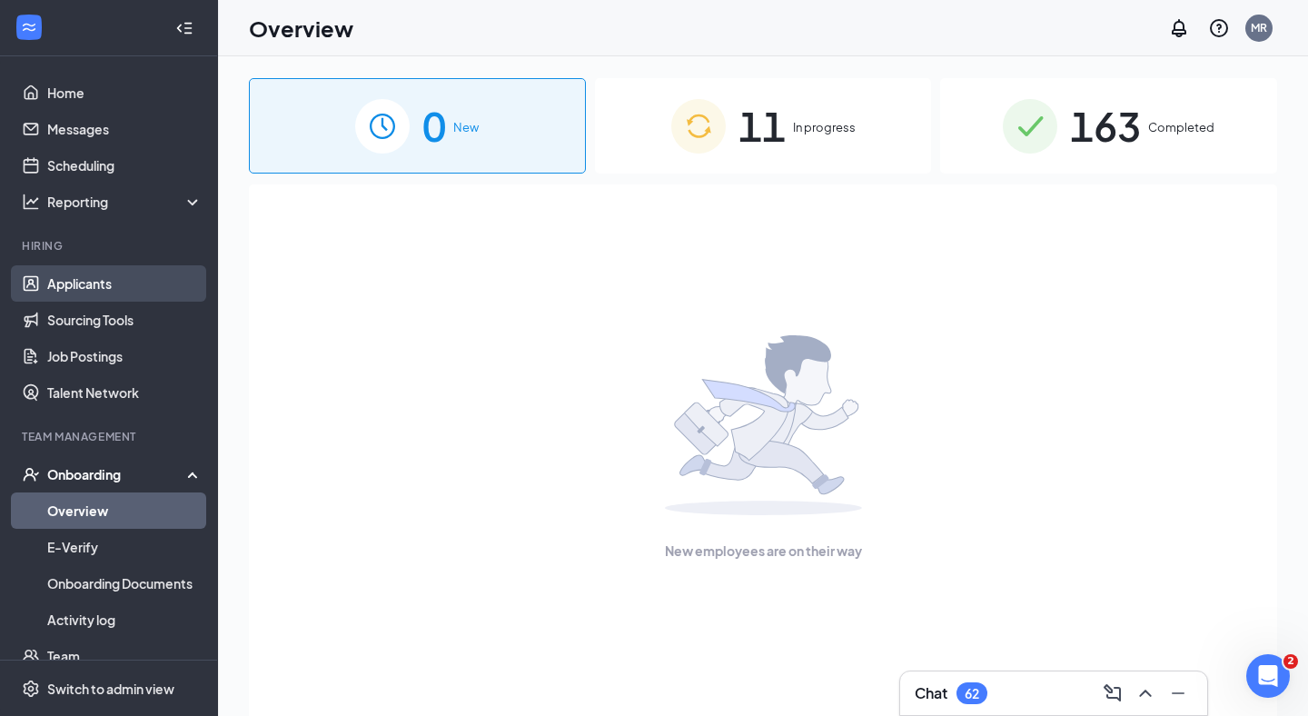
click at [106, 282] on link "Applicants" at bounding box center [124, 283] width 155 height 36
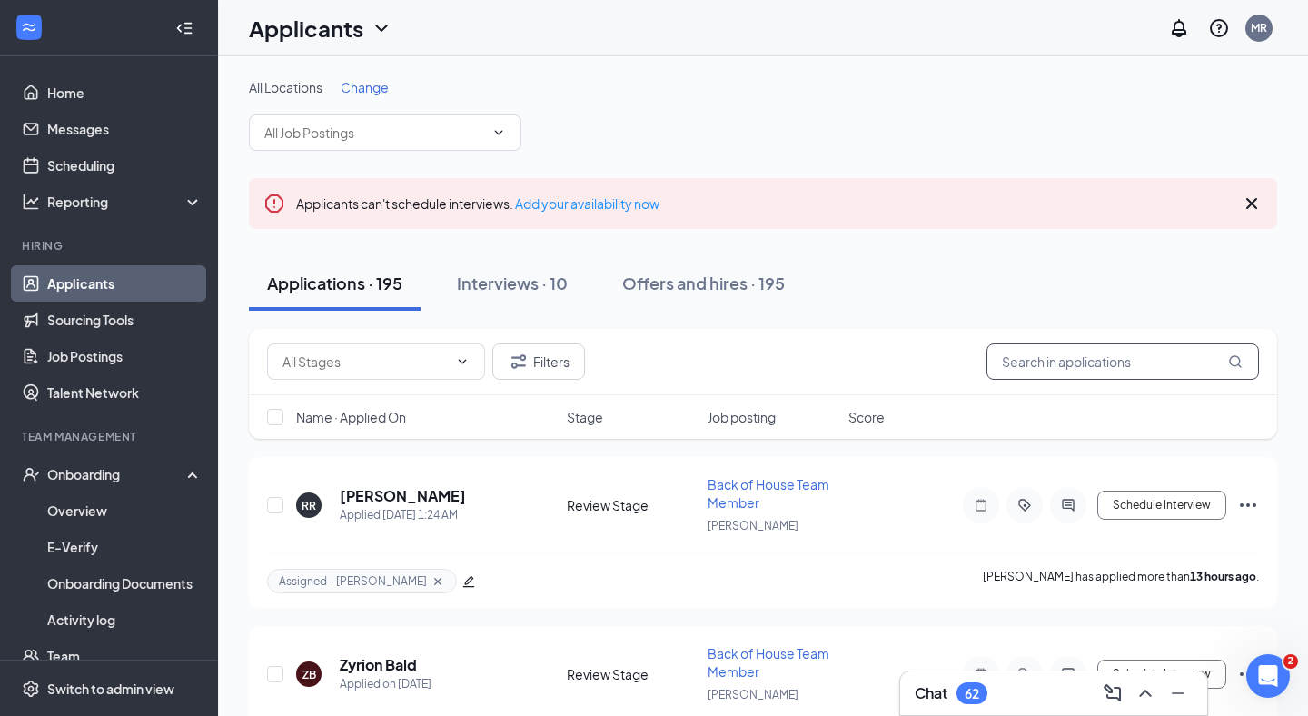
click at [1063, 355] on input "text" at bounding box center [1123, 361] width 273 height 36
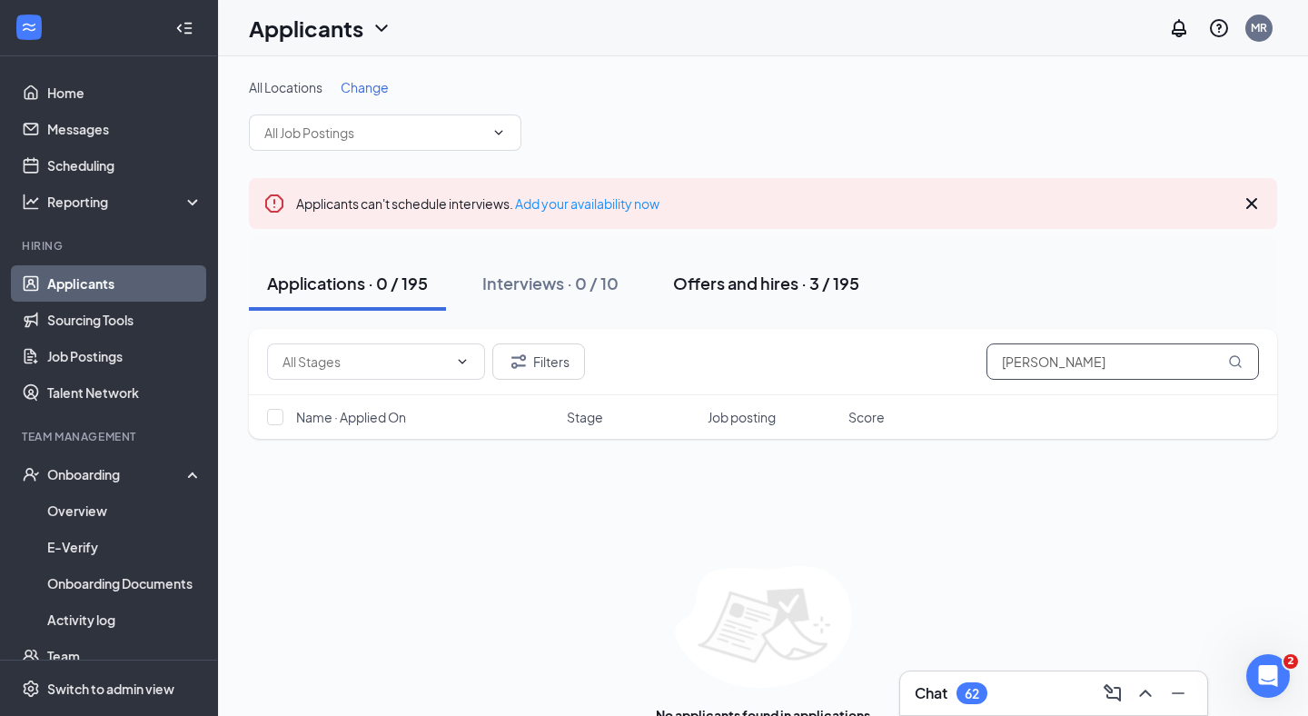
type input "[PERSON_NAME]"
click at [771, 278] on div "Offers and hires · 3 / 195" at bounding box center [766, 283] width 186 height 23
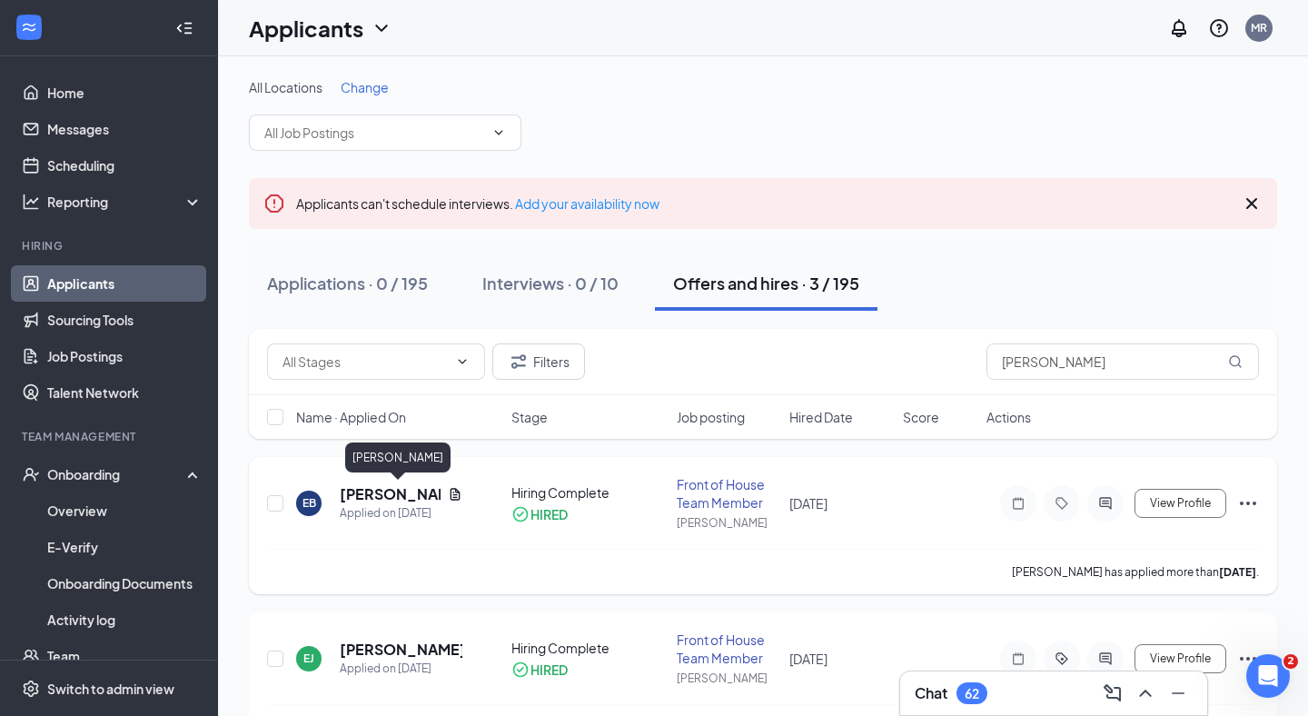
click at [379, 497] on h5 "[PERSON_NAME]" at bounding box center [390, 494] width 101 height 20
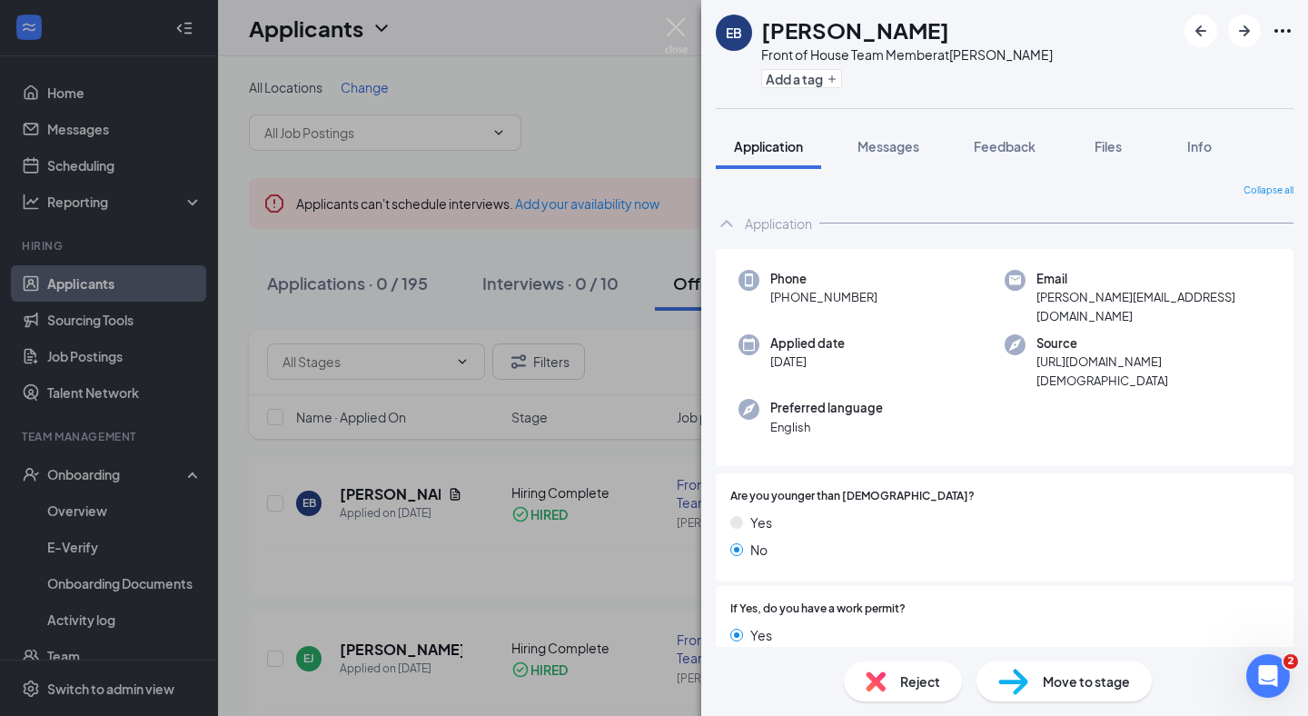
click at [87, 525] on div "EB [PERSON_NAME] Front of House Team Member at [PERSON_NAME] Add a tag Applicat…" at bounding box center [654, 358] width 1308 height 716
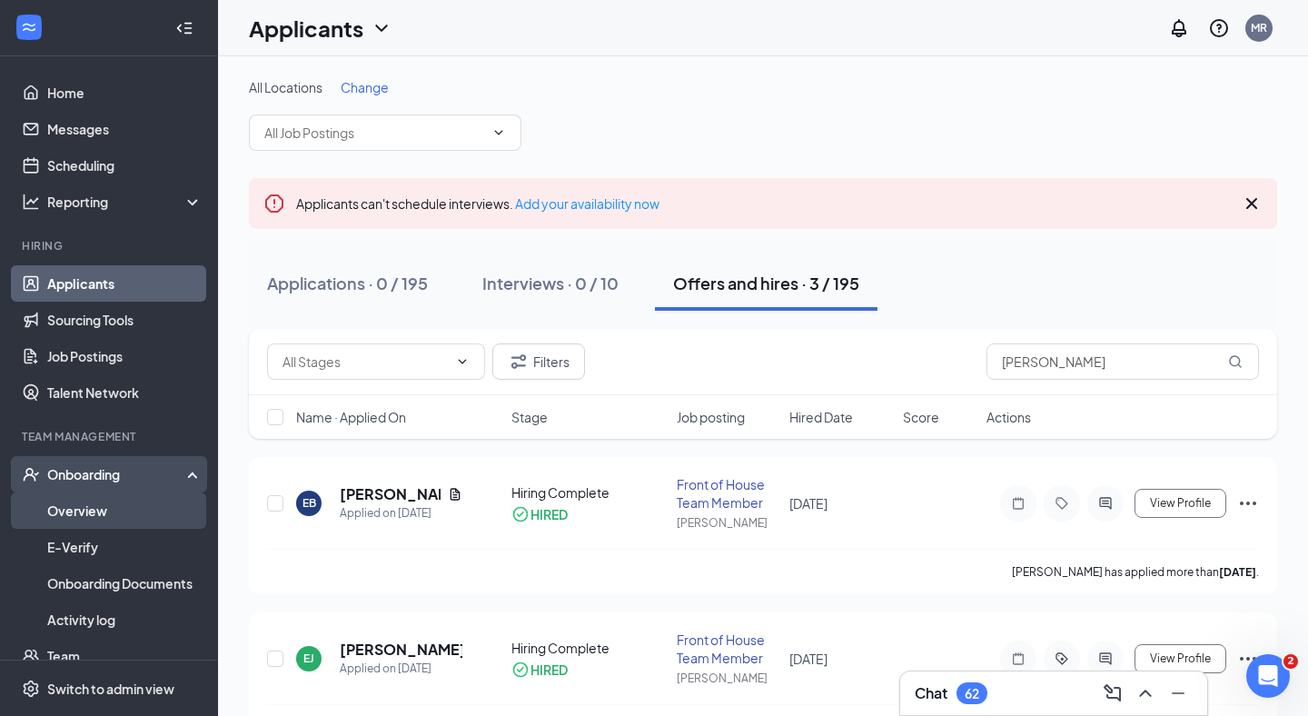
click at [86, 516] on link "Overview" at bounding box center [124, 510] width 155 height 36
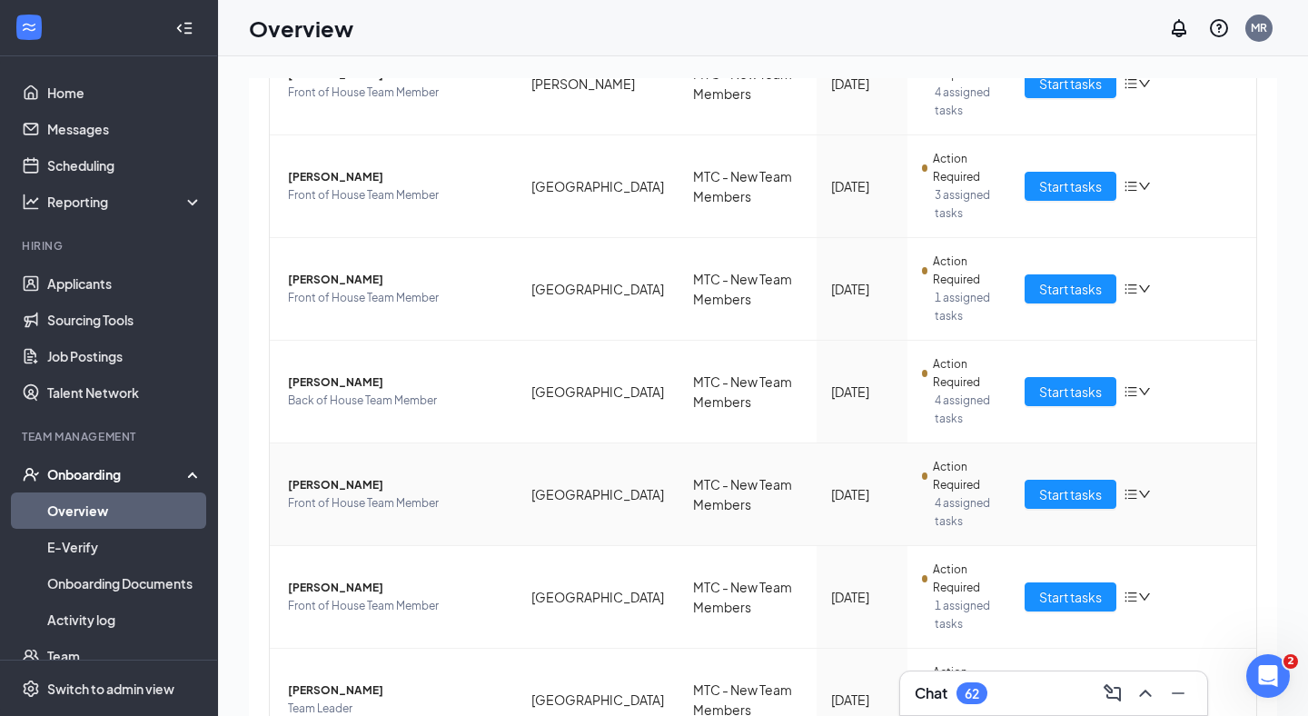
scroll to position [700, 0]
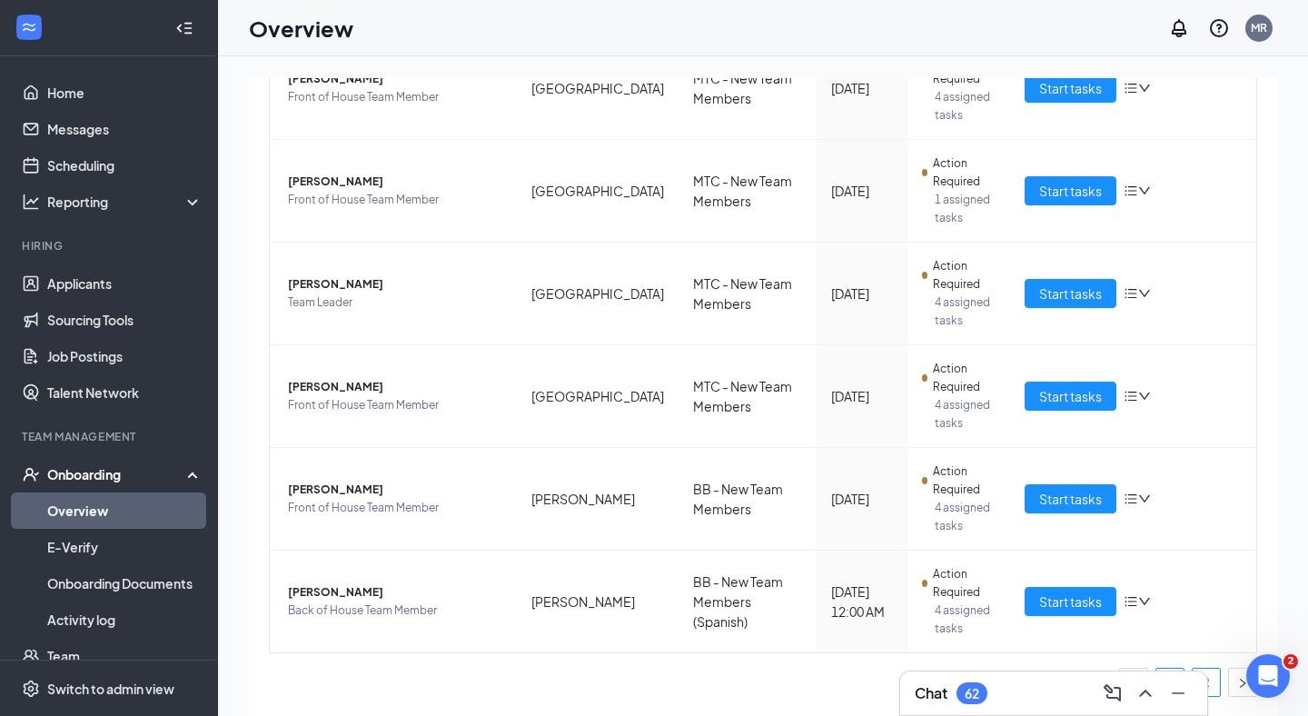
click at [1218, 684] on link "2" at bounding box center [1206, 682] width 27 height 27
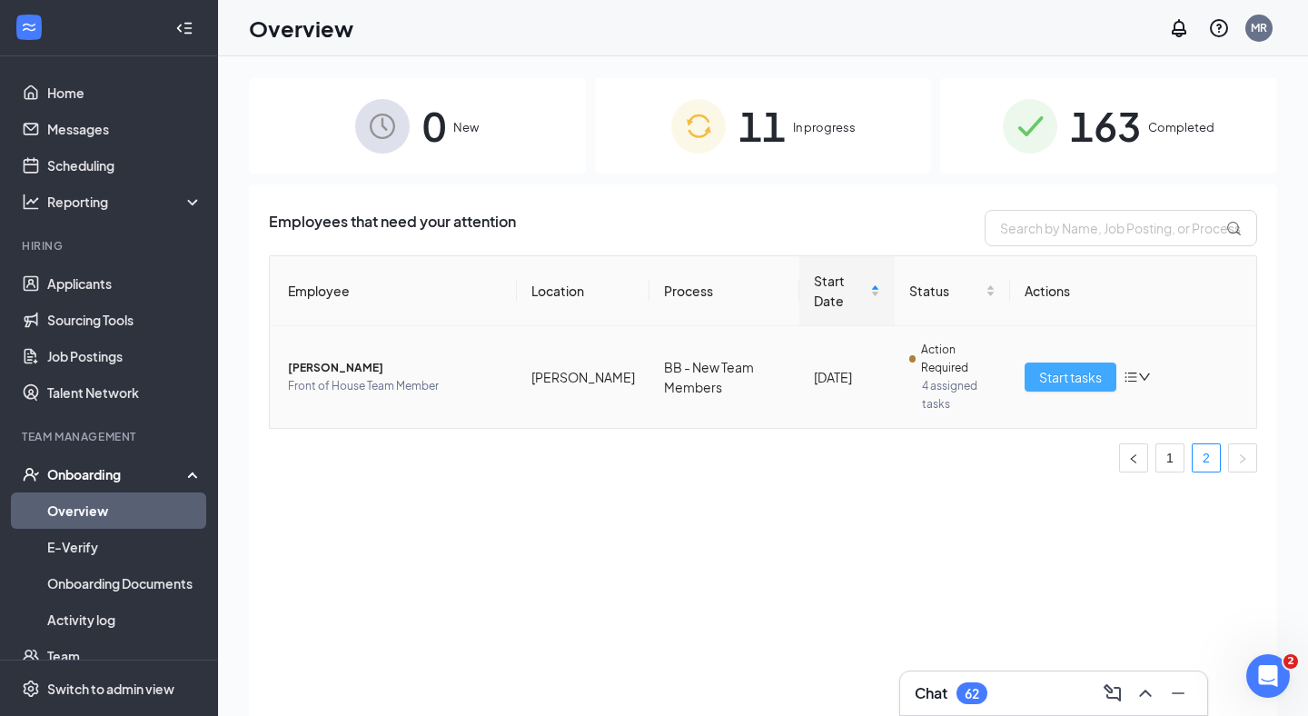
click at [1064, 385] on span "Start tasks" at bounding box center [1070, 377] width 63 height 20
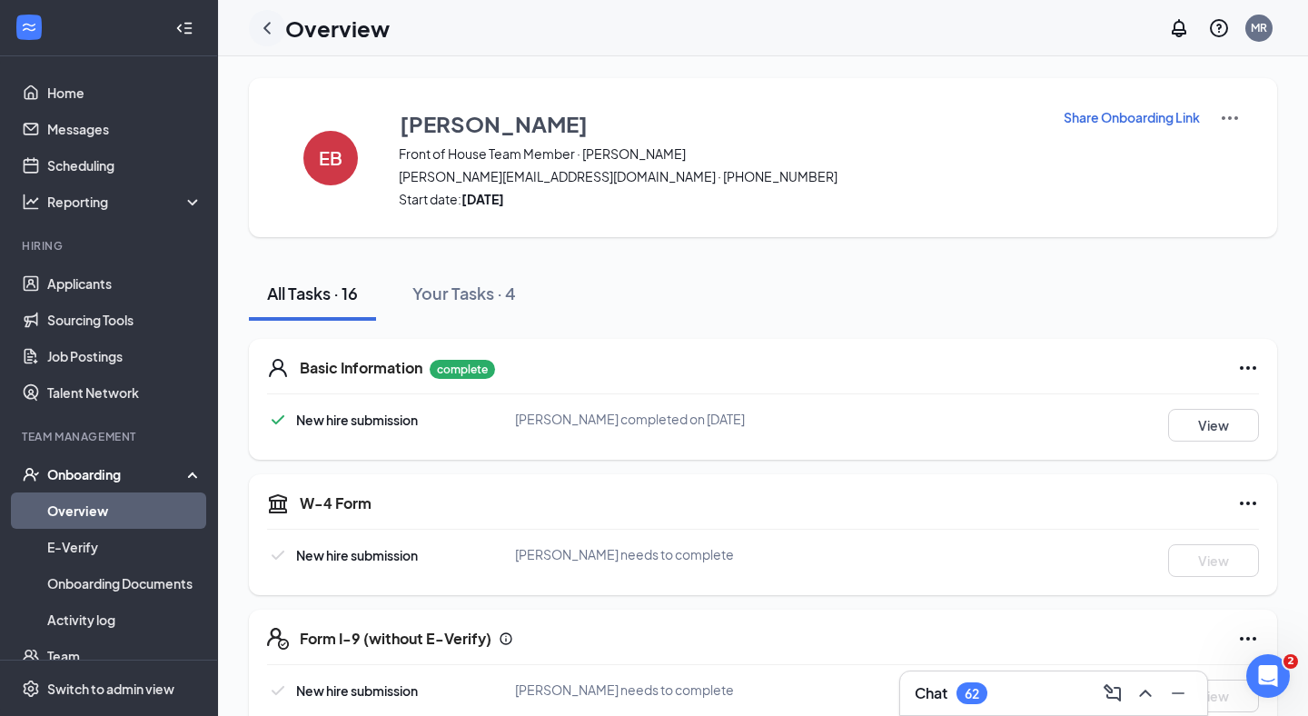
click at [271, 29] on icon "ChevronLeft" at bounding box center [267, 28] width 22 height 22
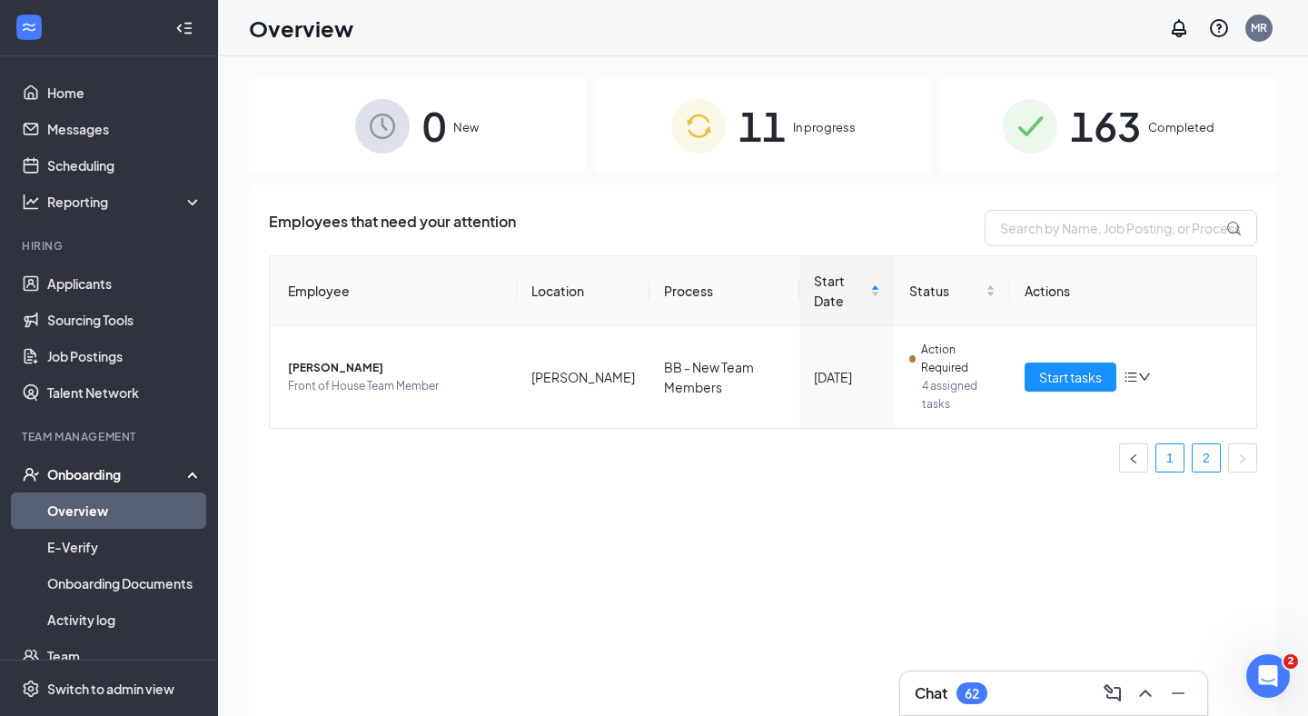
click at [1159, 460] on link "1" at bounding box center [1170, 457] width 27 height 27
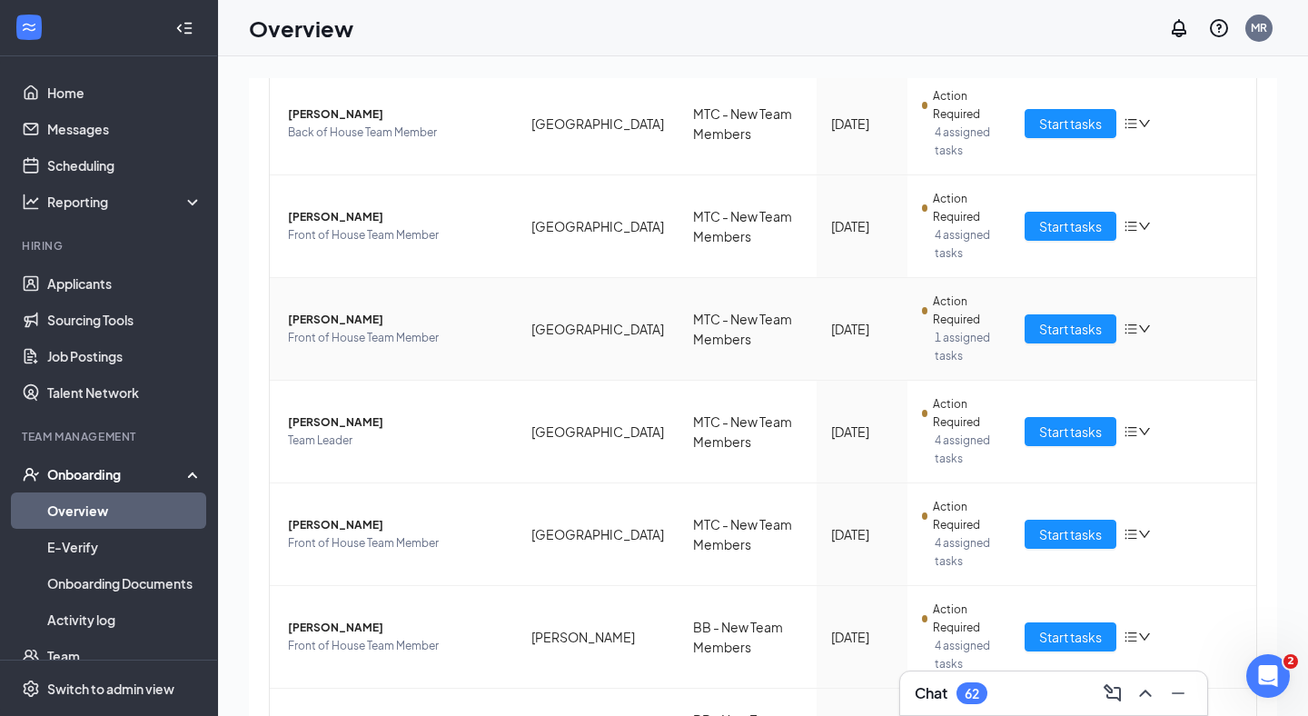
scroll to position [700, 0]
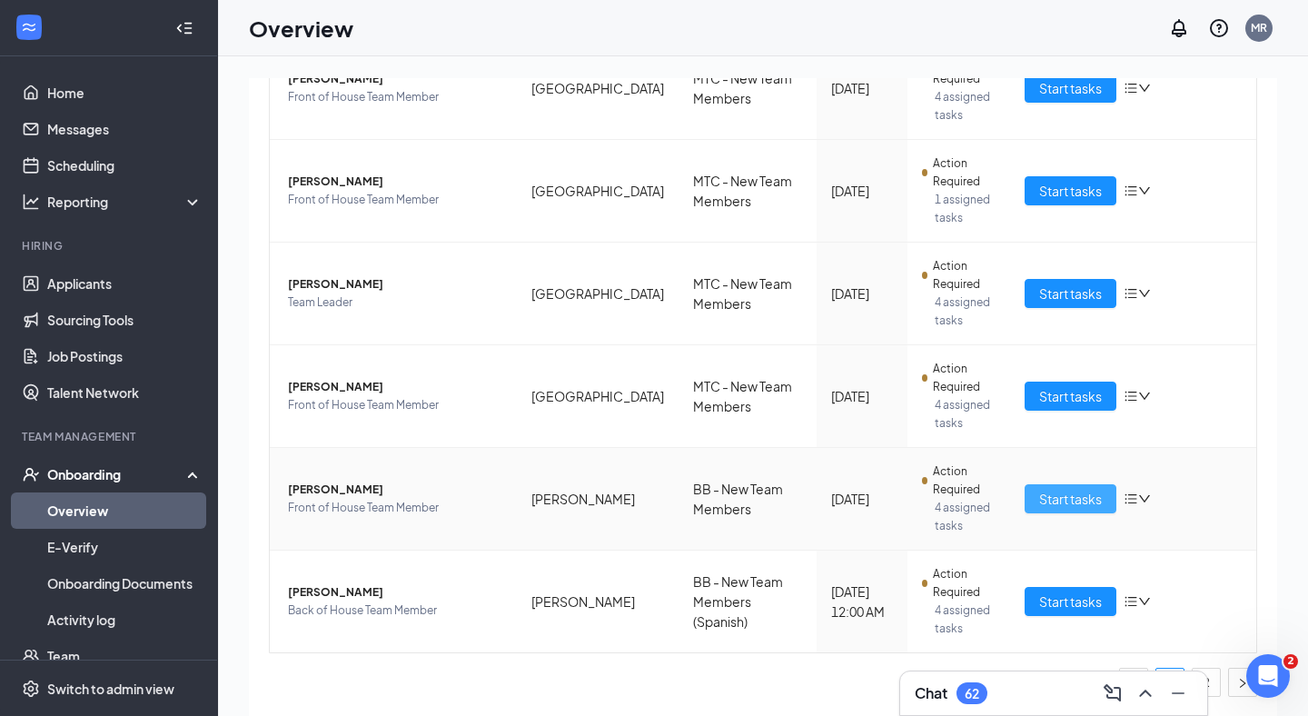
click at [1083, 499] on span "Start tasks" at bounding box center [1070, 499] width 63 height 20
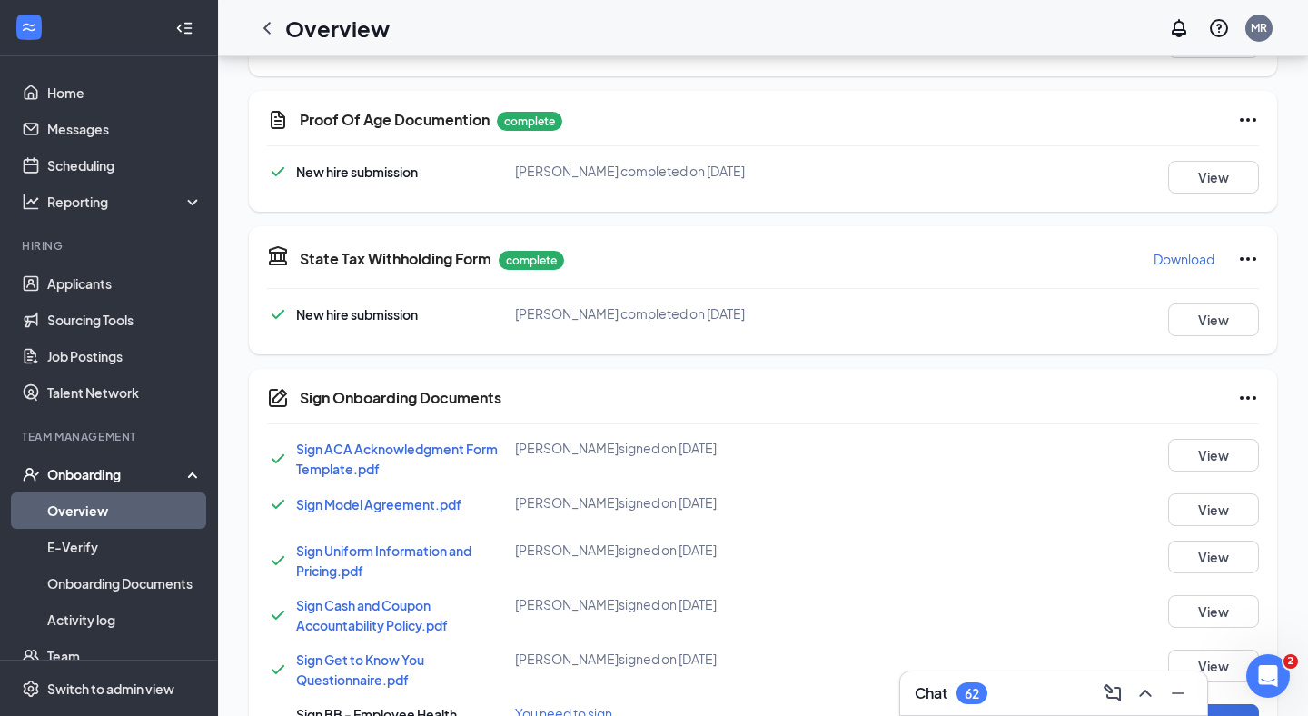
scroll to position [929, 0]
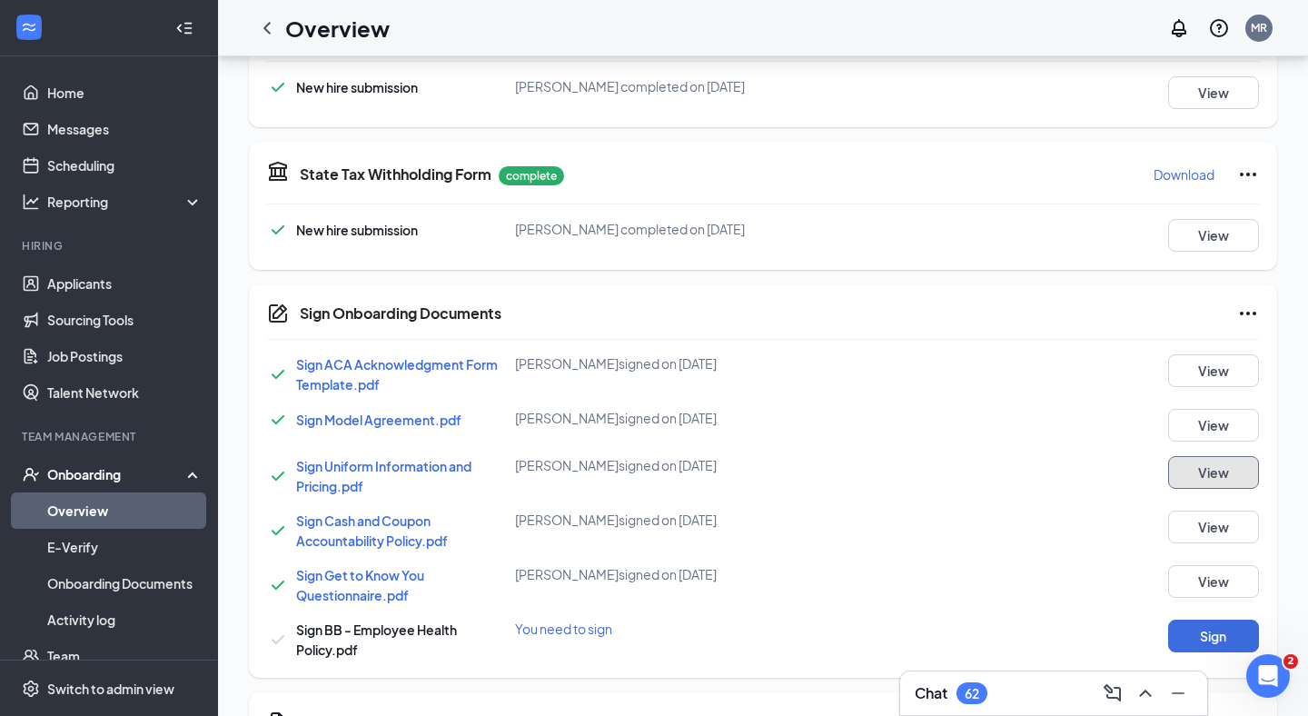
click at [1240, 478] on button "View" at bounding box center [1214, 472] width 91 height 33
